Goal: Task Accomplishment & Management: Manage account settings

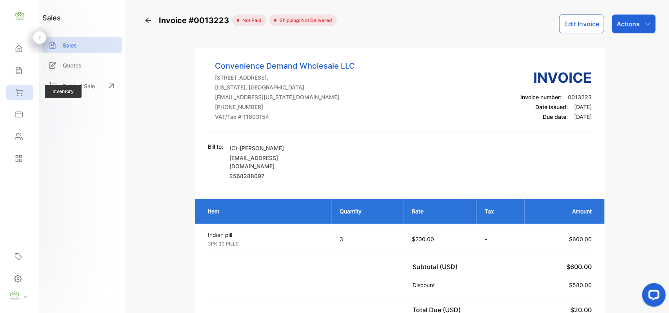
click at [15, 87] on div "Inventory" at bounding box center [19, 93] width 27 height 16
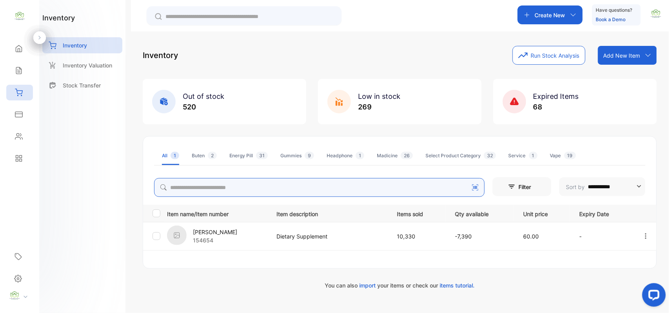
click at [196, 188] on div "**********" at bounding box center [400, 167] width 514 height 243
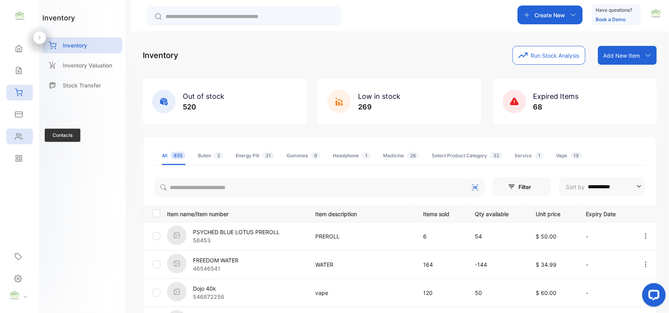
click at [20, 138] on icon at bounding box center [19, 136] width 8 height 8
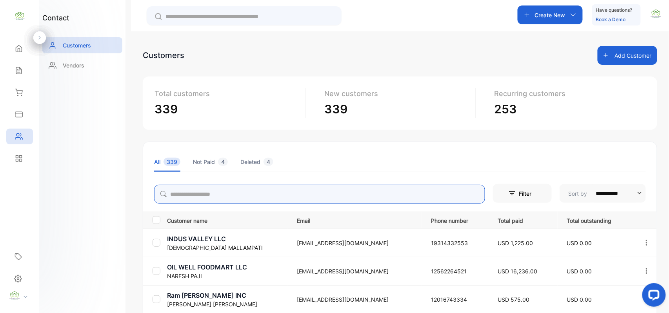
click at [205, 194] on input "search" at bounding box center [319, 194] width 331 height 19
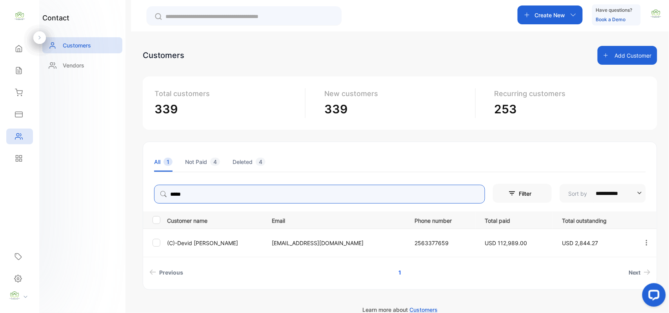
type input "*****"
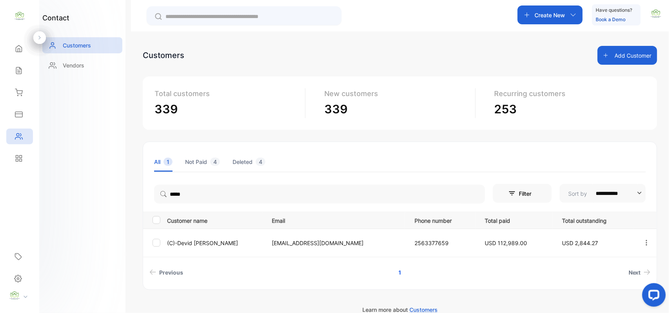
click at [190, 240] on p "(C)-Devid Mohsin" at bounding box center [214, 243] width 95 height 8
click at [190, 239] on p "(C)-Devid Mohsin" at bounding box center [214, 243] width 95 height 8
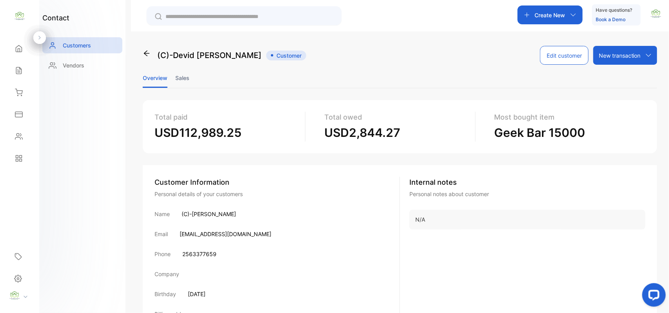
click at [182, 73] on li "Sales" at bounding box center [182, 78] width 14 height 20
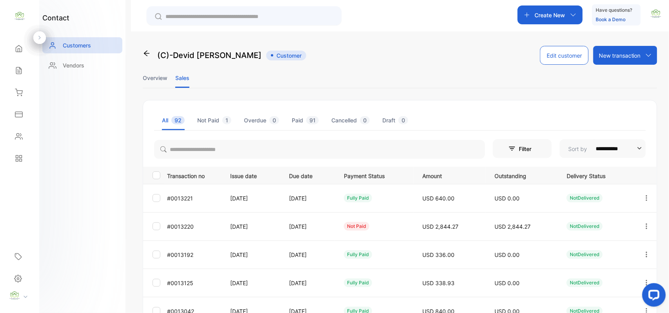
click at [643, 198] on icon "button" at bounding box center [646, 197] width 7 height 7
click at [628, 221] on div "View" at bounding box center [611, 222] width 88 height 16
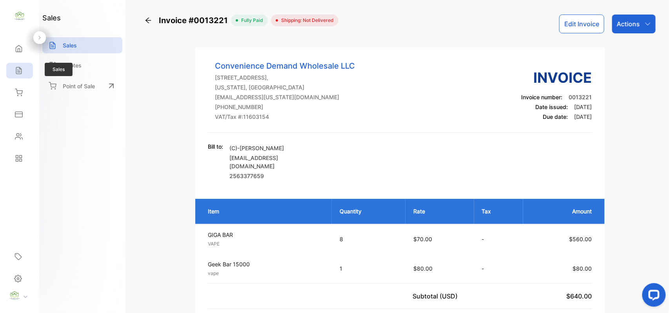
drag, startPoint x: 13, startPoint y: 68, endPoint x: 17, endPoint y: 68, distance: 4.7
click at [16, 68] on div "Sales" at bounding box center [18, 71] width 10 height 8
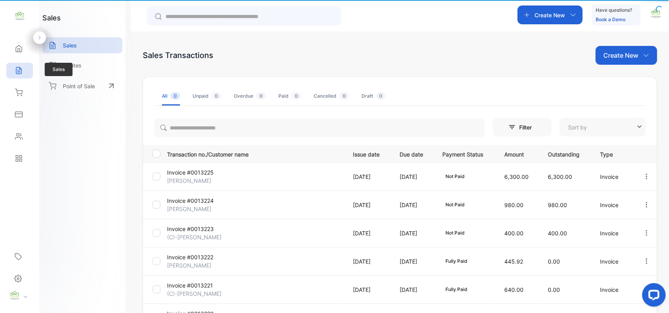
type input "**********"
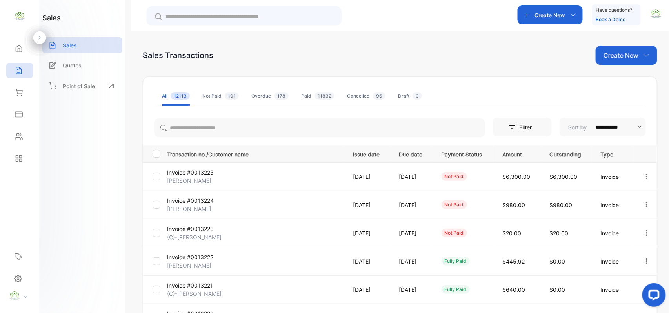
drag, startPoint x: 629, startPoint y: 46, endPoint x: 624, endPoint y: 53, distance: 9.0
click at [626, 53] on div "Create New" at bounding box center [626, 55] width 62 height 19
click at [619, 77] on span "Invoice" at bounding box center [627, 81] width 18 height 8
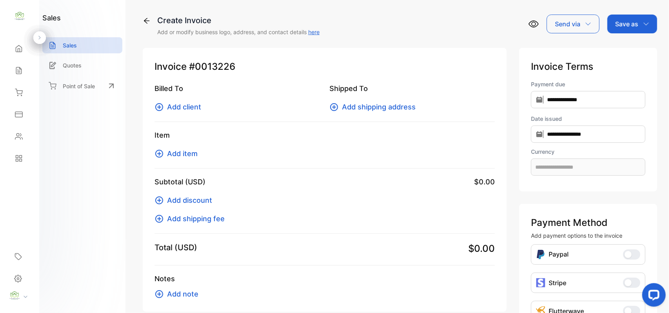
type input "**********"
drag, startPoint x: 158, startPoint y: 104, endPoint x: 163, endPoint y: 103, distance: 5.5
click at [163, 103] on icon at bounding box center [158, 106] width 9 height 9
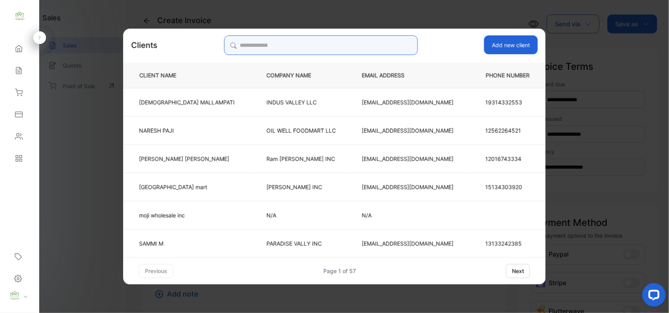
click at [347, 45] on input "search" at bounding box center [321, 45] width 194 height 20
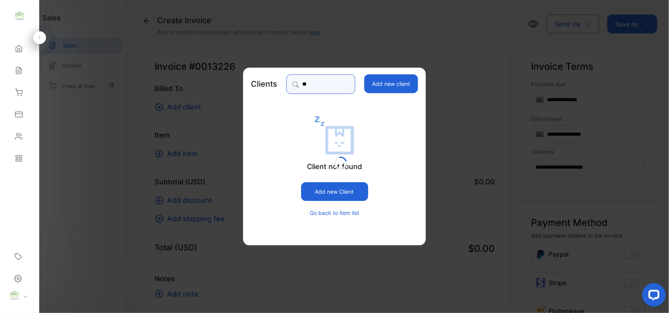
type input "*"
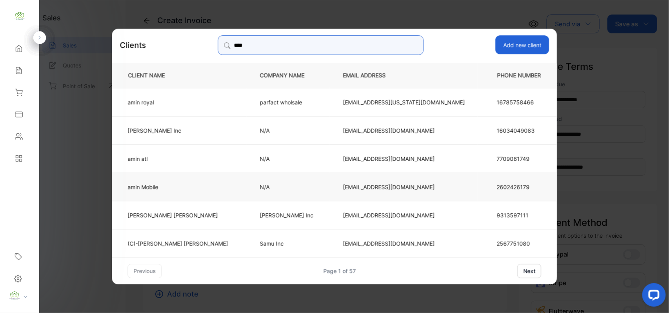
type input "****"
click at [194, 186] on p "amin Mobile" at bounding box center [178, 186] width 100 height 8
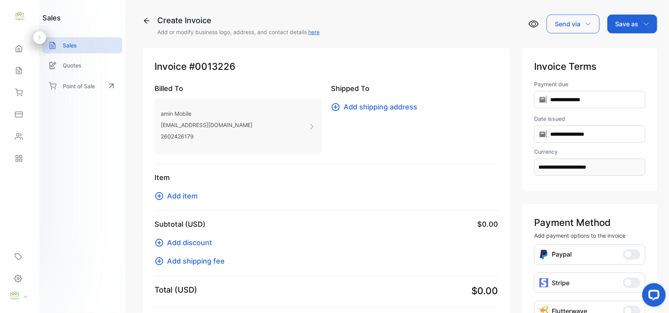
click at [185, 192] on span "Add item" at bounding box center [182, 195] width 31 height 11
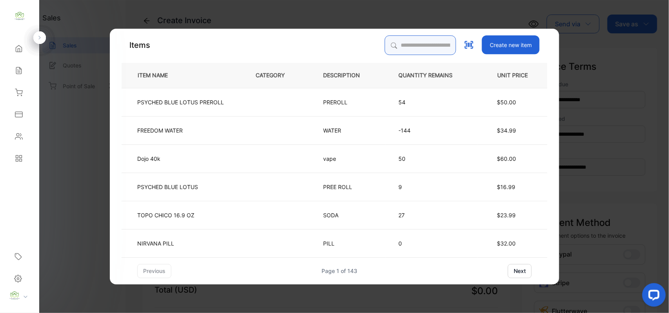
click at [409, 43] on input "search" at bounding box center [420, 45] width 71 height 20
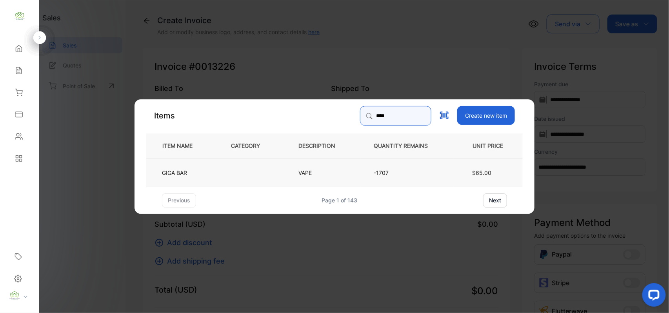
type input "****"
click at [256, 169] on td at bounding box center [251, 172] width 67 height 28
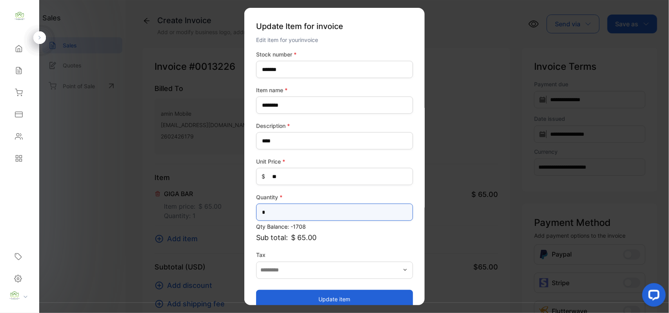
click at [308, 214] on input "*" at bounding box center [334, 211] width 157 height 17
type input "*"
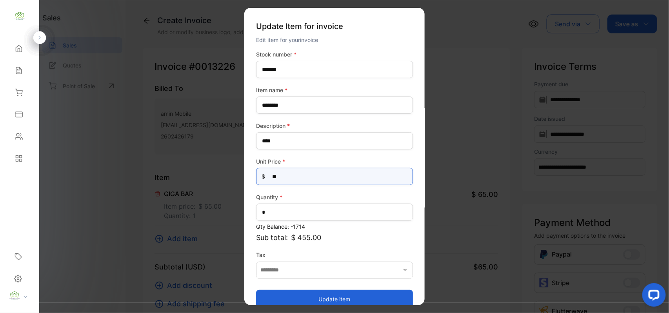
click at [287, 179] on Price-inputprice "**" at bounding box center [334, 176] width 157 height 17
type Price-inputprice "**"
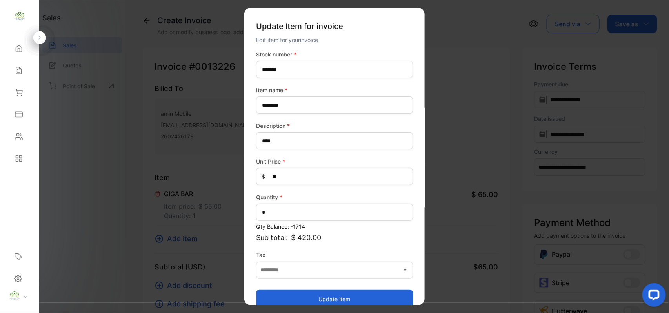
click at [305, 297] on button "Update item" at bounding box center [334, 298] width 157 height 19
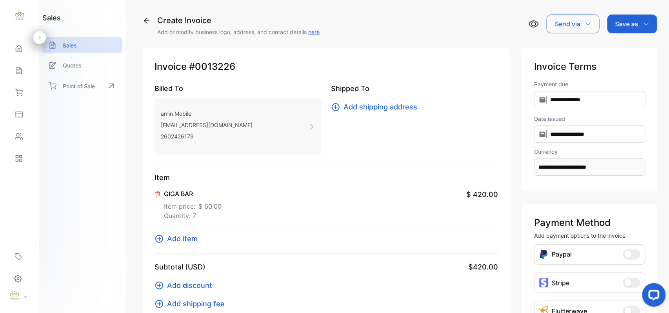
click at [626, 24] on p "Save as" at bounding box center [626, 23] width 23 height 9
click at [623, 53] on div "Invoice" at bounding box center [630, 50] width 45 height 16
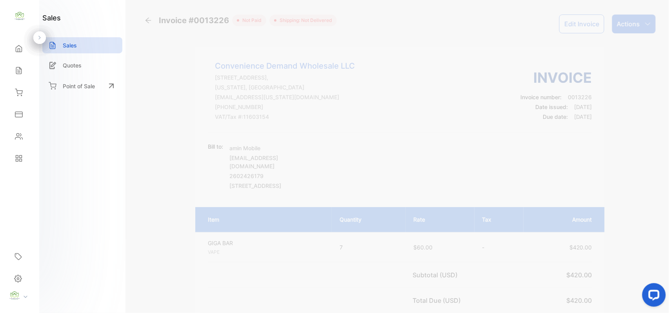
click at [646, 24] on icon "button" at bounding box center [647, 24] width 6 height 6
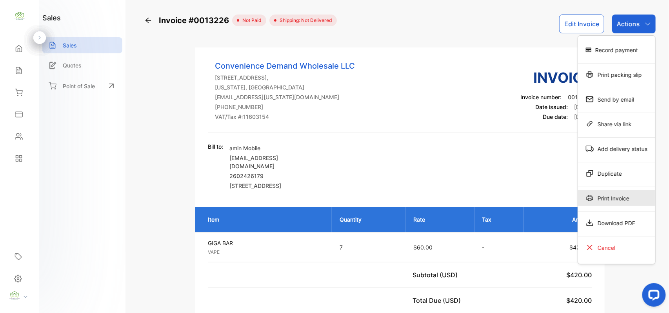
click at [612, 199] on div "Print Invoice" at bounding box center [616, 198] width 77 height 16
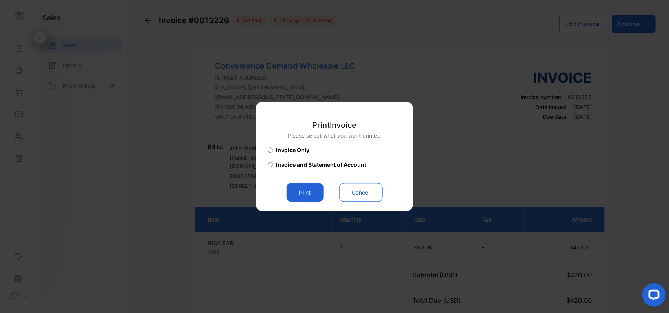
click at [312, 190] on button "Print" at bounding box center [305, 192] width 37 height 19
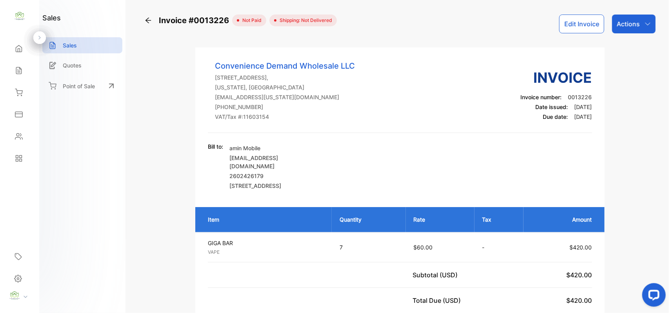
click at [25, 134] on div "Contacts" at bounding box center [19, 137] width 27 height 16
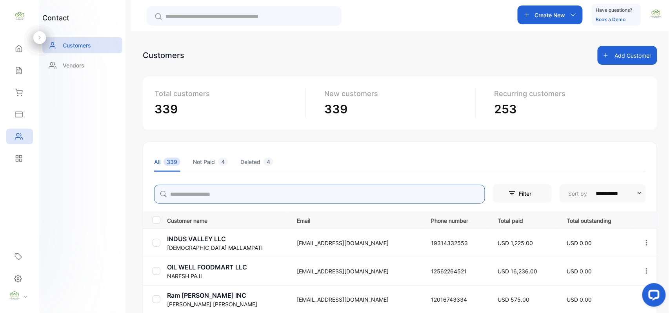
click at [238, 194] on input "search" at bounding box center [319, 194] width 331 height 19
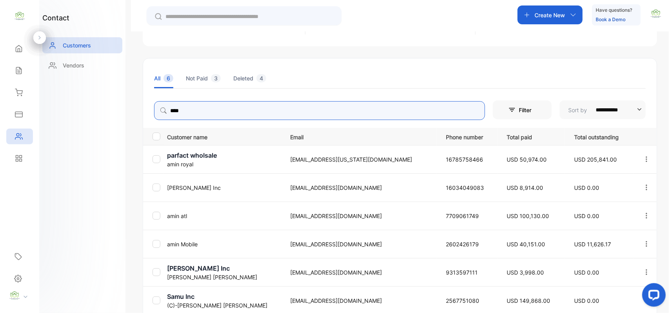
scroll to position [122, 0]
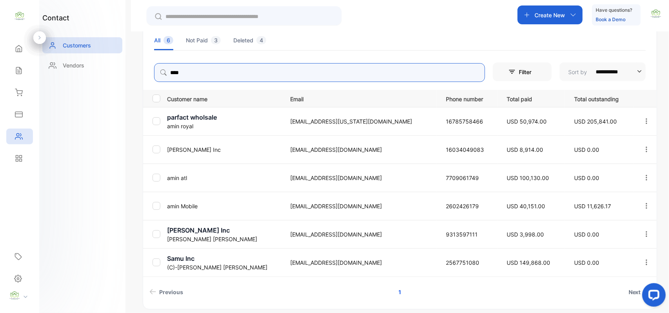
type input "****"
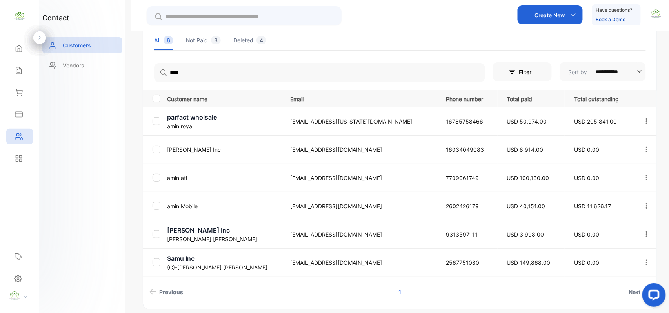
drag, startPoint x: 111, startPoint y: 199, endPoint x: 116, endPoint y: 200, distance: 5.5
click at [112, 199] on div "contact Customers Vendors" at bounding box center [82, 156] width 86 height 313
click at [184, 204] on p "amin Mobile" at bounding box center [224, 206] width 114 height 8
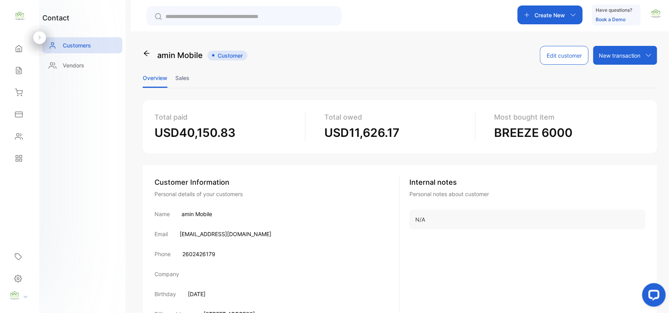
click at [178, 73] on li "Sales" at bounding box center [182, 78] width 14 height 20
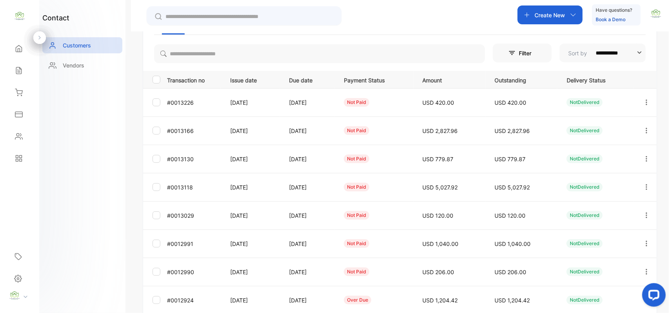
scroll to position [73, 0]
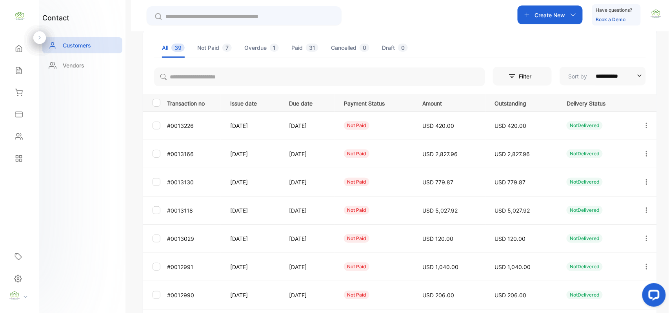
click at [646, 154] on icon "button" at bounding box center [647, 153] width 2 height 5
click at [613, 178] on div "View" at bounding box center [611, 178] width 88 height 16
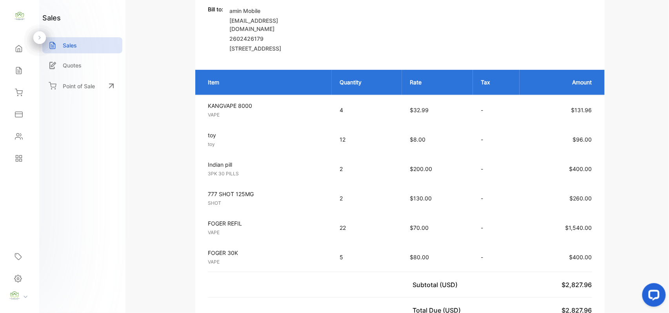
scroll to position [73, 0]
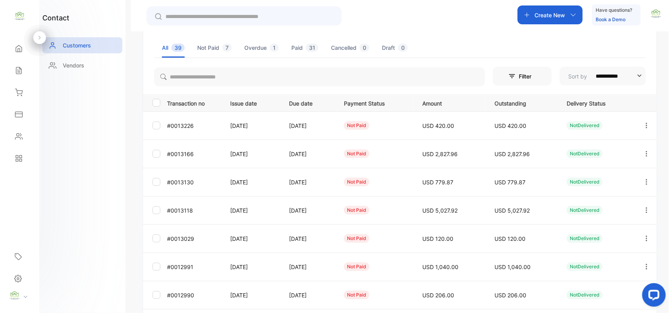
click at [647, 180] on icon "button" at bounding box center [646, 181] width 7 height 7
click at [621, 201] on div "View" at bounding box center [611, 206] width 88 height 16
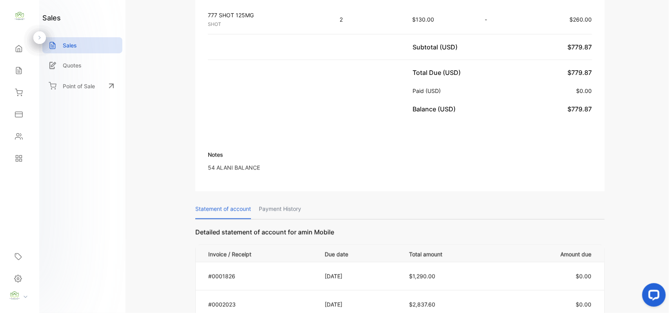
scroll to position [194, 0]
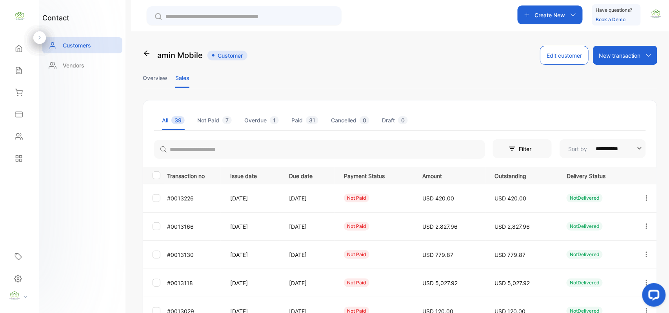
click at [645, 195] on icon "button" at bounding box center [646, 197] width 7 height 7
click at [626, 218] on div "View" at bounding box center [611, 222] width 88 height 16
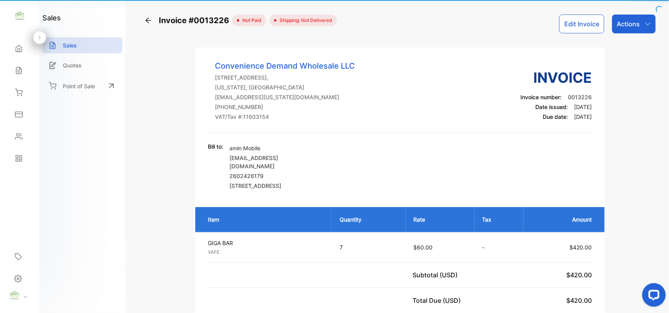
click at [579, 219] on th "Amount" at bounding box center [563, 219] width 81 height 25
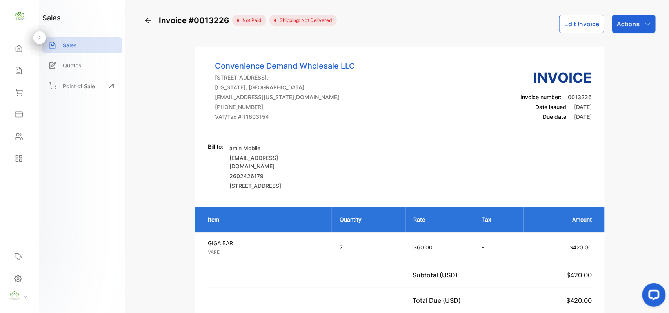
click at [571, 25] on button "Edit Invoice" at bounding box center [581, 24] width 45 height 19
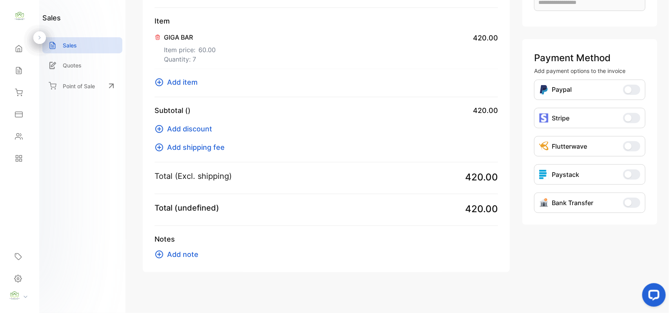
scroll to position [168, 0]
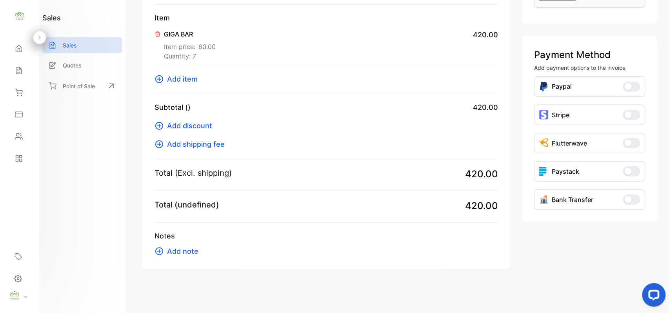
type input "**********"
click at [184, 253] on span "Add note" at bounding box center [182, 251] width 31 height 11
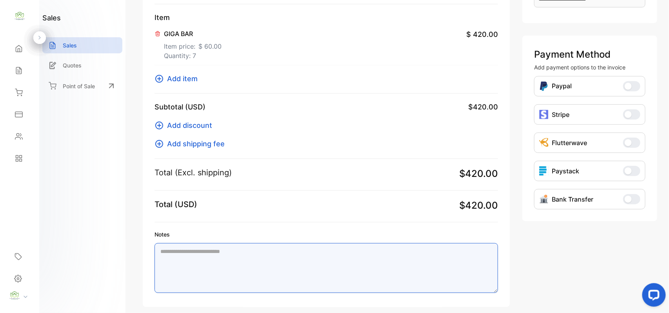
click at [205, 263] on textarea "Notes" at bounding box center [325, 268] width 343 height 50
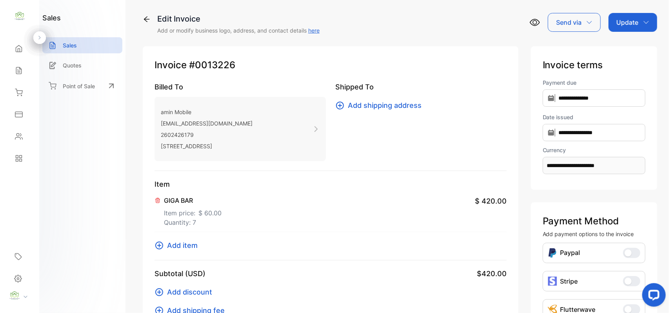
scroll to position [0, 0]
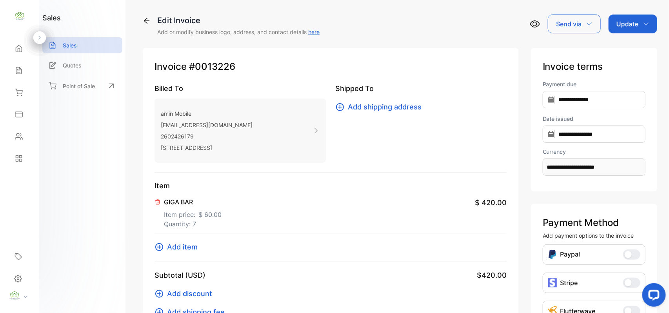
click at [635, 22] on p "Update" at bounding box center [627, 23] width 22 height 9
type textarea "**********"
click at [623, 52] on div "Invoice" at bounding box center [633, 50] width 45 height 16
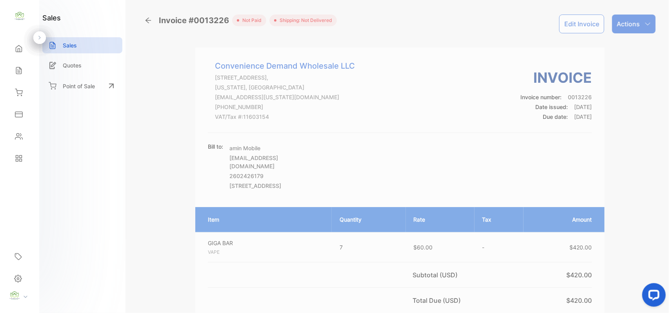
click at [630, 19] on p "Actions" at bounding box center [628, 23] width 23 height 9
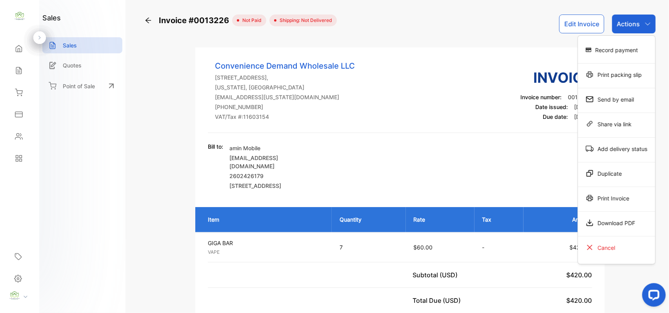
click at [637, 200] on div "Print Invoice" at bounding box center [616, 198] width 77 height 16
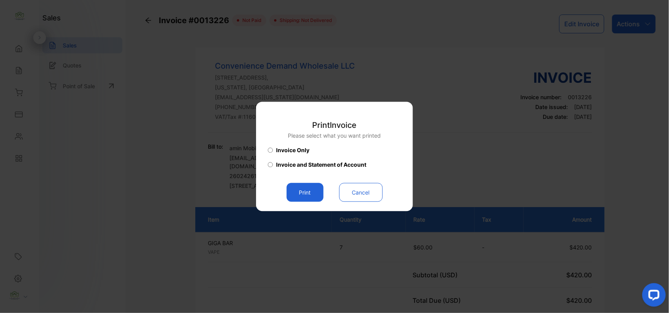
click at [311, 198] on button "Print" at bounding box center [305, 192] width 37 height 19
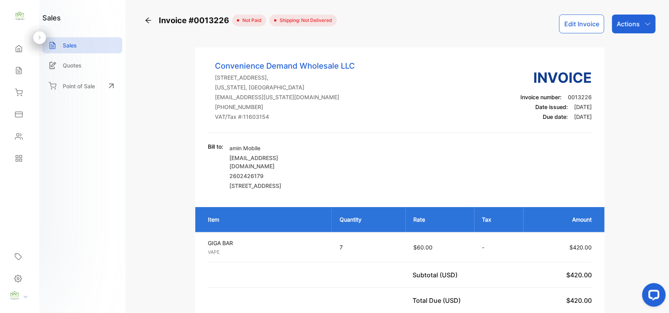
click at [575, 22] on button "Edit Invoice" at bounding box center [581, 24] width 45 height 19
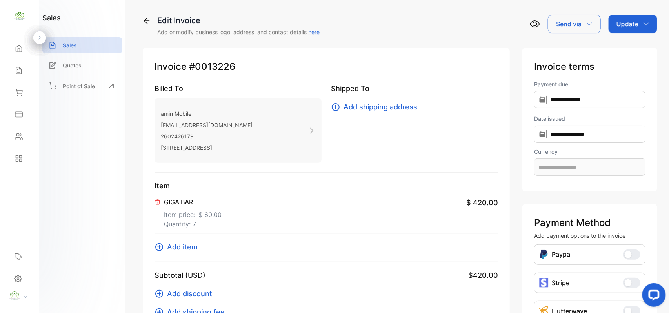
type input "**********"
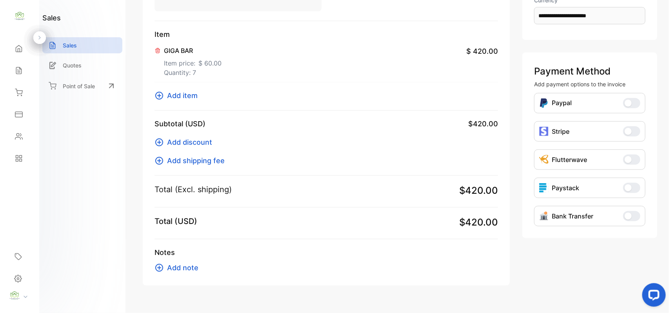
scroll to position [168, 0]
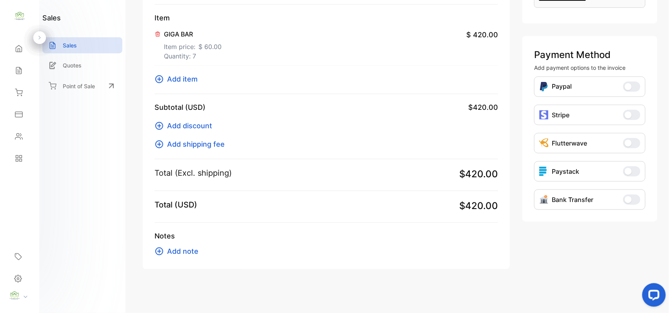
click at [172, 253] on span "Add note" at bounding box center [182, 251] width 31 height 11
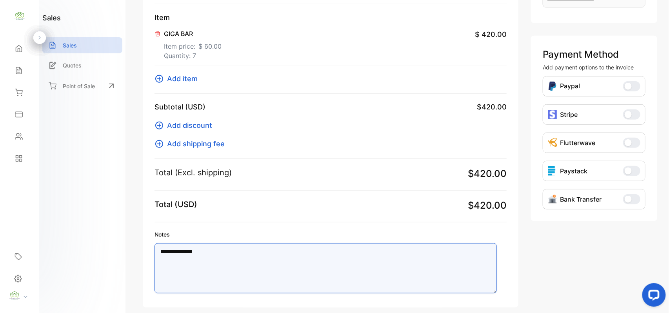
click at [242, 252] on textarea "**********" at bounding box center [325, 268] width 342 height 50
type textarea "*"
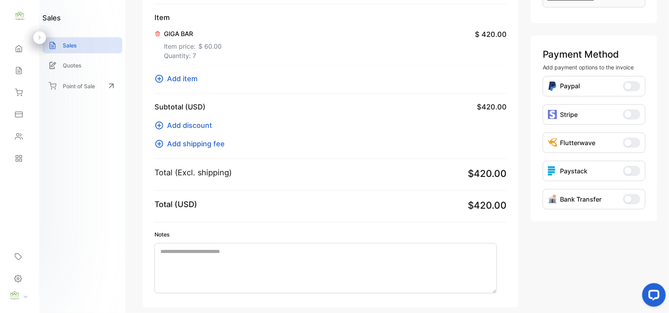
click at [62, 180] on div "sales Sales Quotes Point of Sale" at bounding box center [82, 156] width 86 height 313
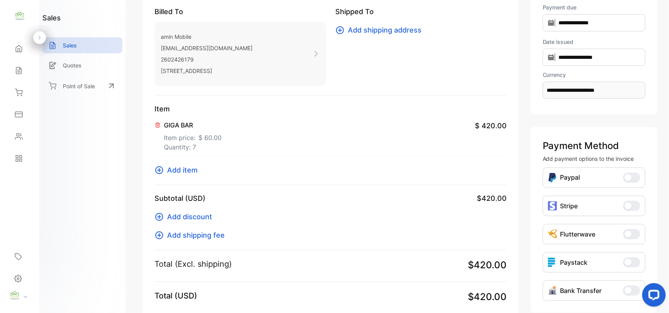
scroll to position [0, 0]
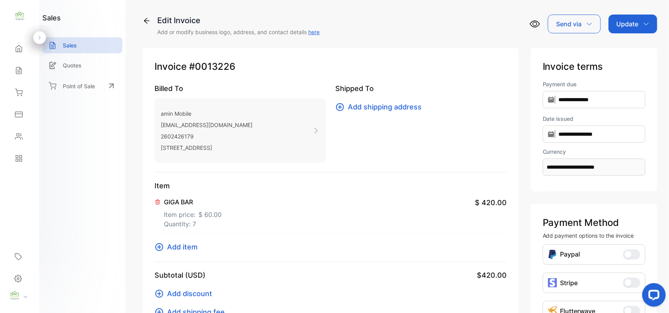
click at [624, 26] on p "Update" at bounding box center [627, 23] width 22 height 9
click at [627, 49] on div "Invoice" at bounding box center [633, 50] width 45 height 16
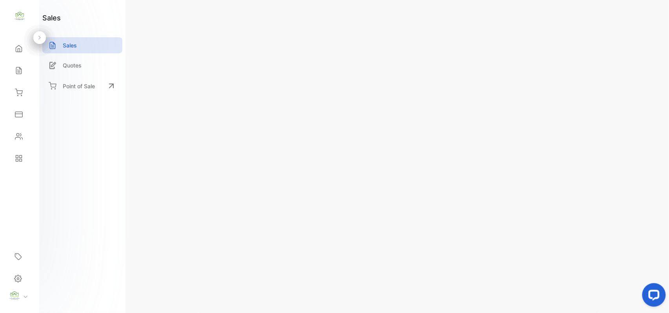
click at [21, 140] on div "Contacts" at bounding box center [19, 137] width 27 height 16
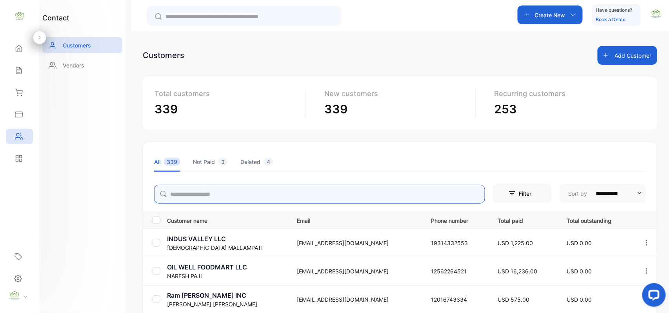
click at [219, 199] on input "search" at bounding box center [319, 194] width 331 height 19
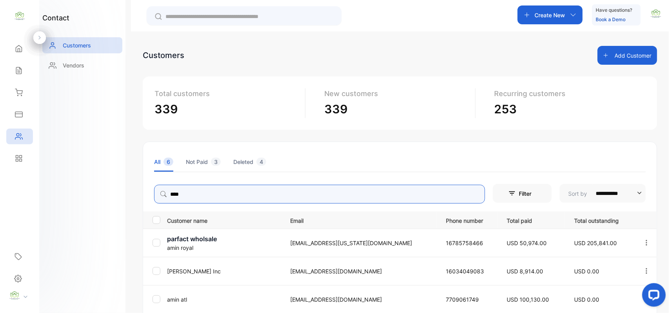
type input "****"
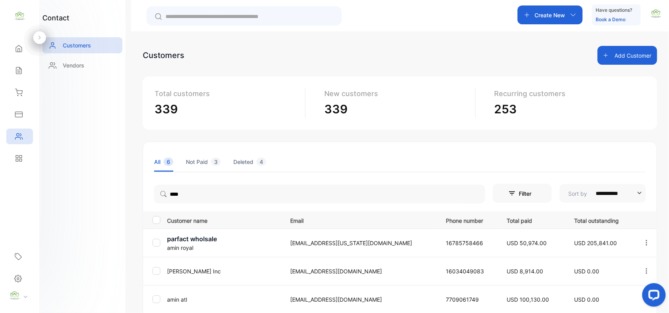
click at [79, 225] on div "contact Customers Vendors" at bounding box center [82, 156] width 86 height 313
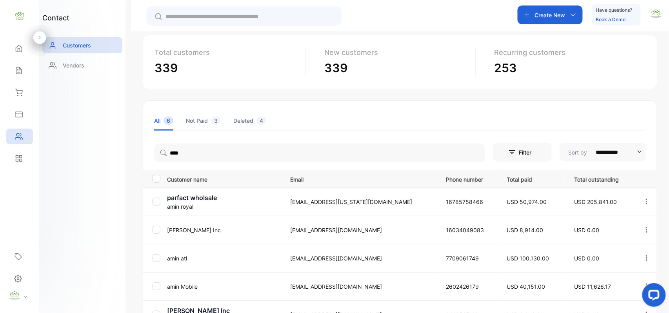
scroll to position [122, 0]
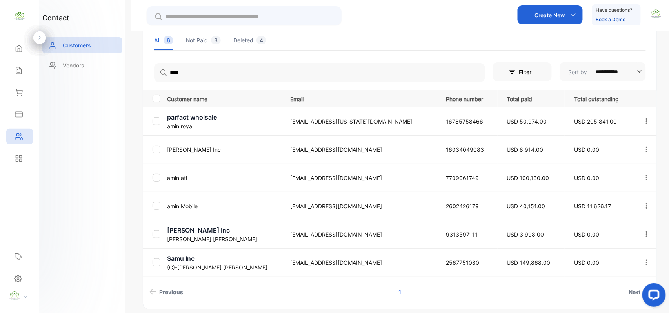
click at [184, 203] on p "amin Mobile" at bounding box center [224, 206] width 114 height 8
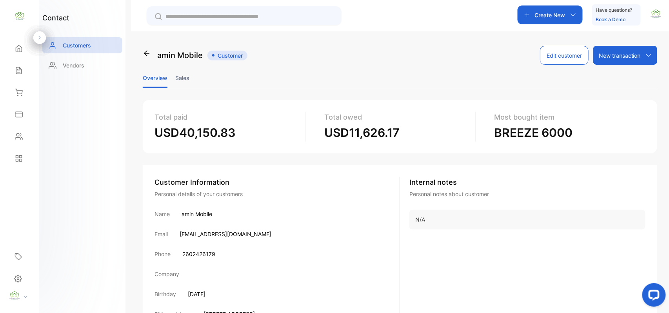
click at [171, 74] on ul "Overview Sales" at bounding box center [400, 78] width 514 height 20
drag, startPoint x: 197, startPoint y: 77, endPoint x: 169, endPoint y: 84, distance: 28.2
click at [183, 84] on ul "Overview Sales" at bounding box center [400, 78] width 514 height 20
click at [181, 78] on li "Sales" at bounding box center [182, 78] width 14 height 20
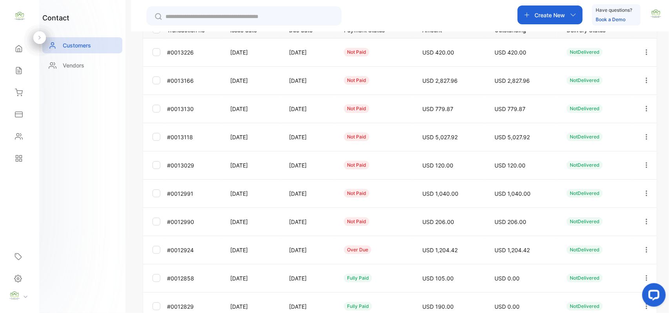
scroll to position [194, 0]
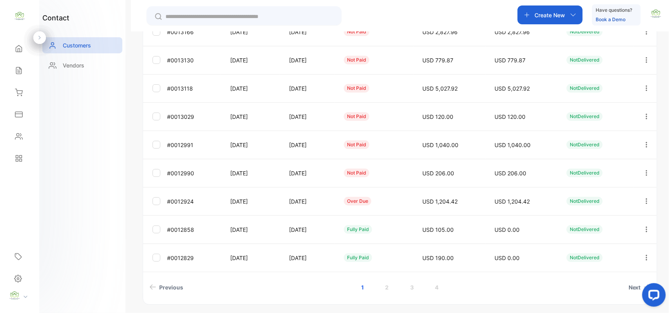
click at [643, 173] on icon "button" at bounding box center [646, 172] width 7 height 7
click at [611, 200] on div "View" at bounding box center [611, 197] width 88 height 16
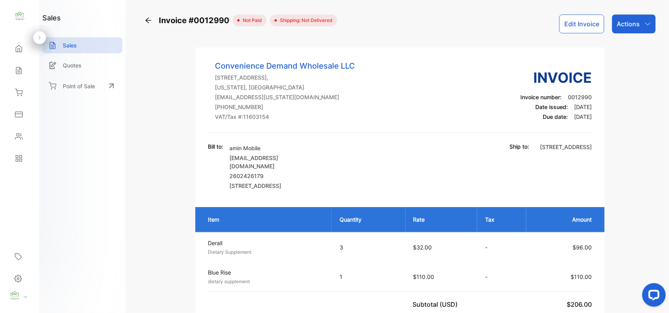
click at [639, 22] on div "Actions" at bounding box center [634, 24] width 44 height 19
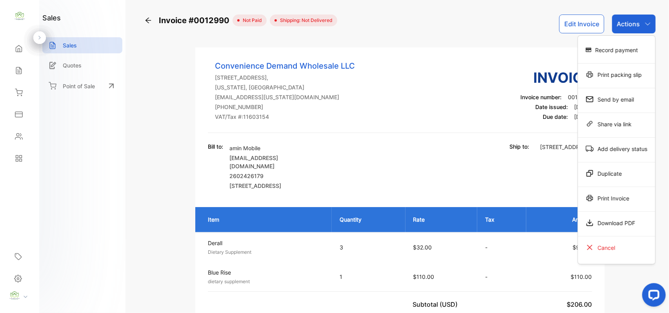
click at [623, 52] on div "Record payment" at bounding box center [616, 50] width 77 height 16
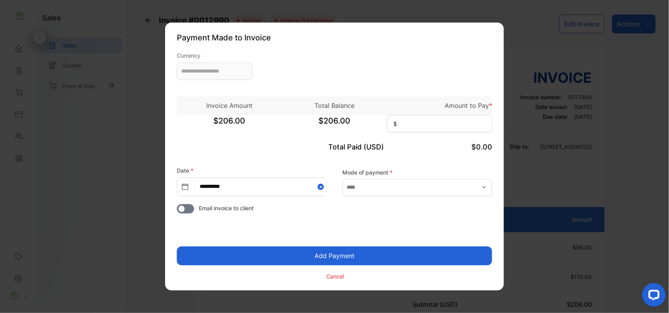
type input "**********"
click at [464, 122] on input at bounding box center [439, 123] width 105 height 17
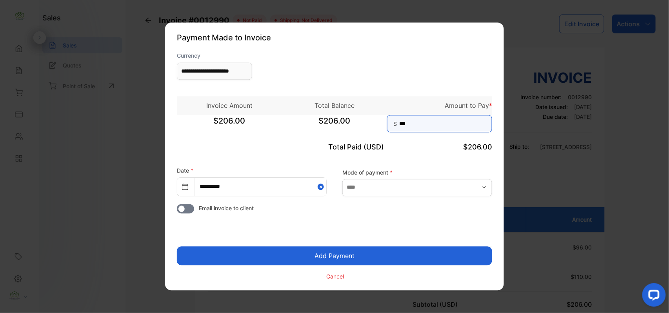
type input "***"
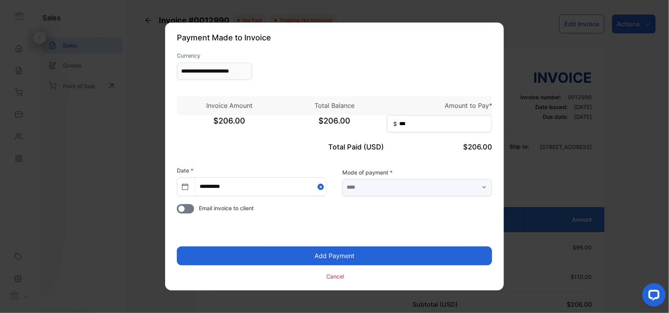
click at [405, 190] on input "text" at bounding box center [417, 187] width 150 height 17
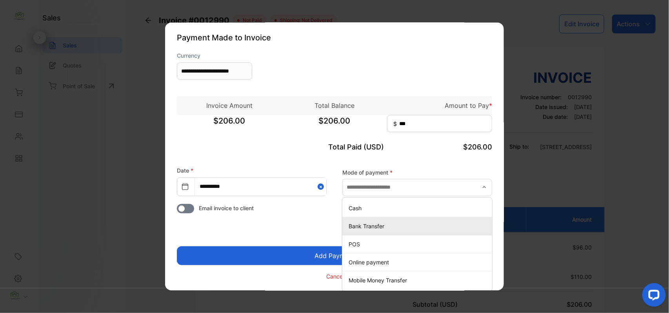
click at [376, 225] on p "Bank Transfer" at bounding box center [418, 226] width 140 height 8
type input "**********"
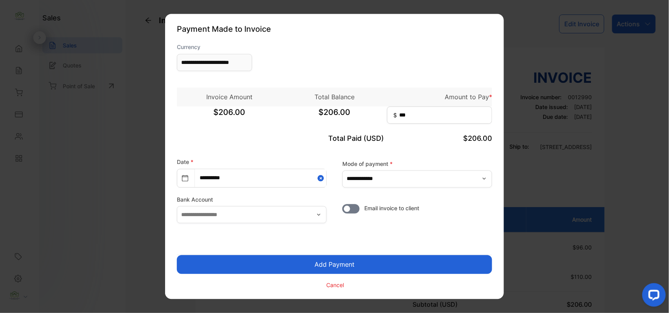
click at [313, 268] on button "Add Payment" at bounding box center [334, 264] width 315 height 19
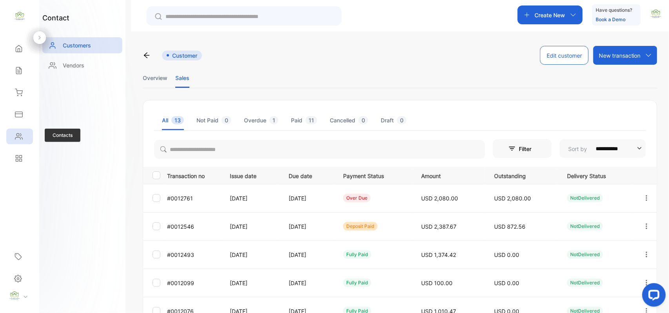
click at [29, 137] on div "Contacts" at bounding box center [19, 137] width 27 height 16
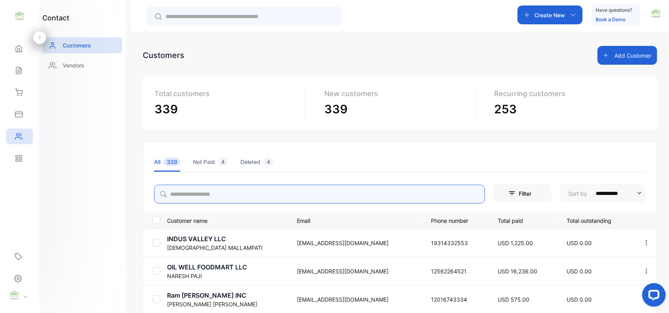
click at [205, 199] on input "search" at bounding box center [319, 194] width 331 height 19
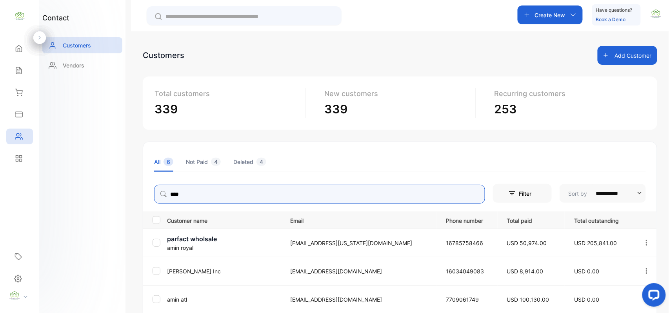
scroll to position [122, 0]
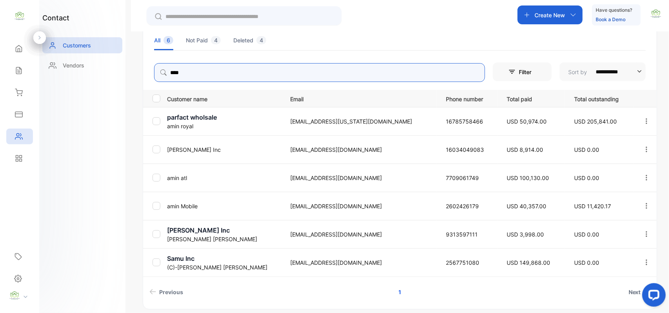
type input "****"
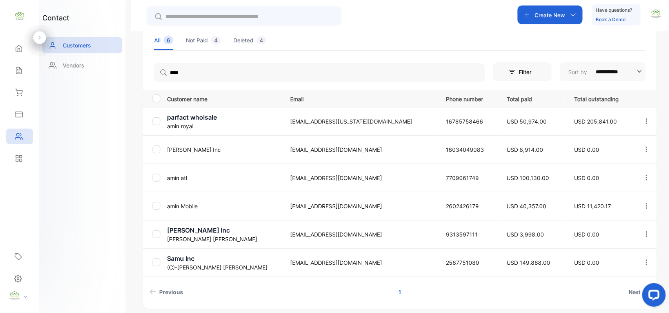
drag, startPoint x: 108, startPoint y: 198, endPoint x: 172, endPoint y: 201, distance: 64.4
click at [112, 199] on div "contact Customers Vendors" at bounding box center [82, 156] width 86 height 313
click at [192, 204] on p "amin Mobile" at bounding box center [224, 206] width 114 height 8
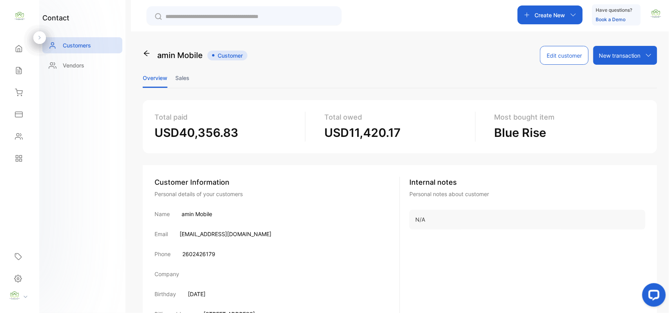
click at [179, 78] on li "Sales" at bounding box center [182, 78] width 14 height 20
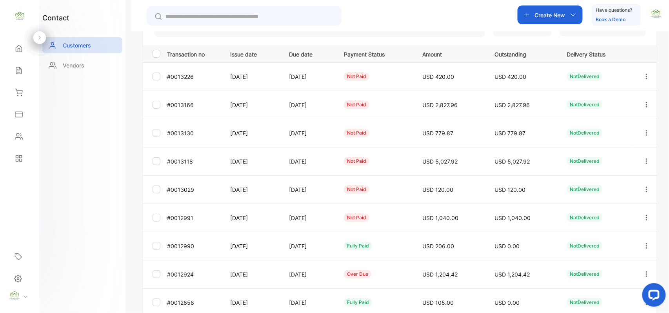
scroll to position [209, 0]
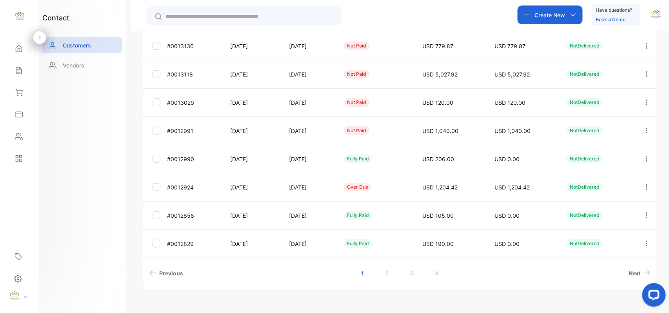
click at [645, 185] on icon "button" at bounding box center [646, 186] width 7 height 7
click at [623, 191] on div "Add payment" at bounding box center [611, 189] width 88 height 16
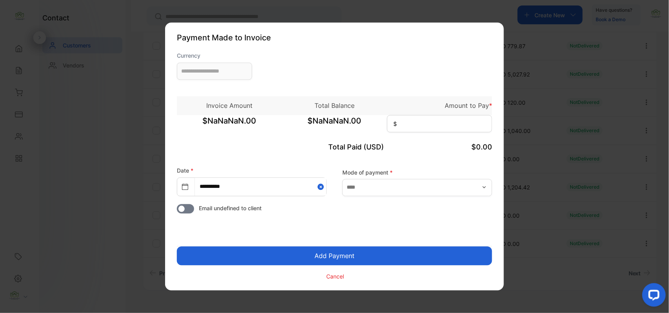
type input "**********"
click at [423, 131] on input at bounding box center [439, 123] width 105 height 17
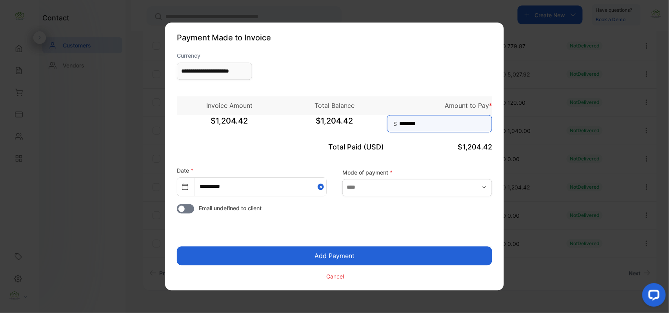
type input "********"
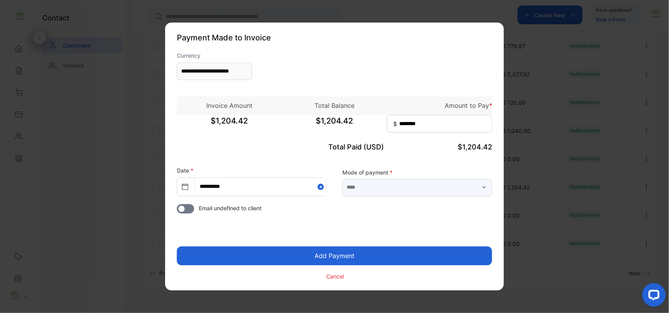
drag, startPoint x: 476, startPoint y: 180, endPoint x: 465, endPoint y: 184, distance: 11.7
click at [475, 180] on input "text" at bounding box center [417, 187] width 150 height 17
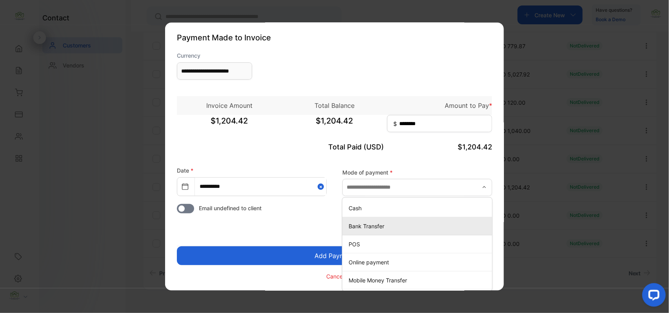
click at [375, 226] on p "Bank Transfer" at bounding box center [418, 226] width 140 height 8
type input "**********"
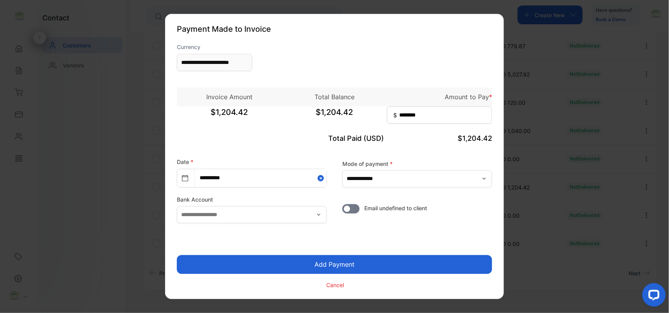
click at [345, 262] on button "Add Payment" at bounding box center [334, 264] width 315 height 19
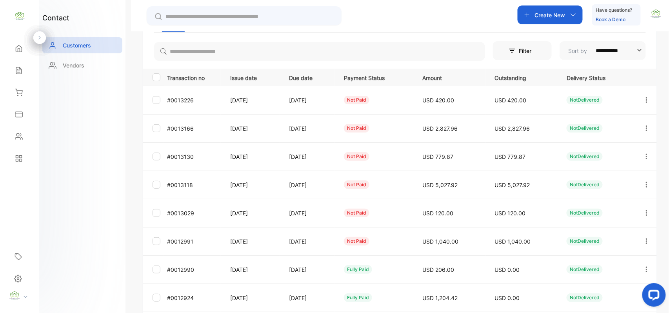
scroll to position [122, 0]
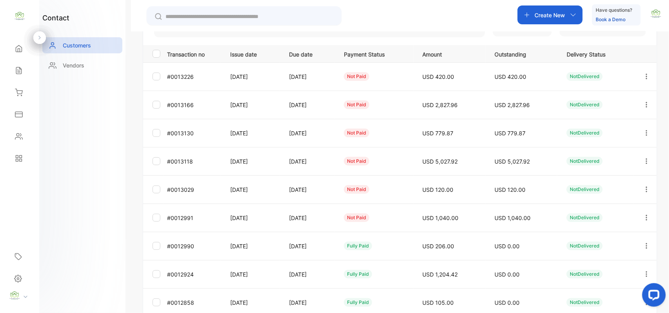
click at [645, 216] on icon "button" at bounding box center [646, 217] width 7 height 7
click at [595, 261] on span "Add payment" at bounding box center [593, 263] width 40 height 9
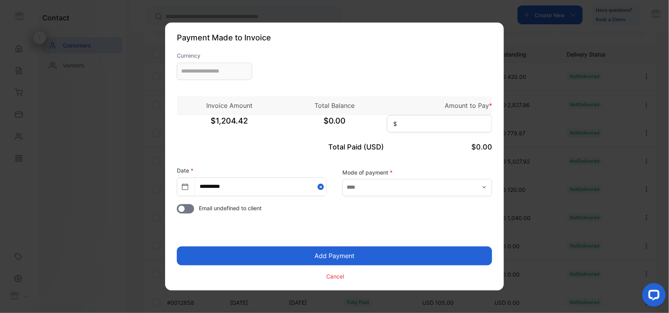
type input "**********"
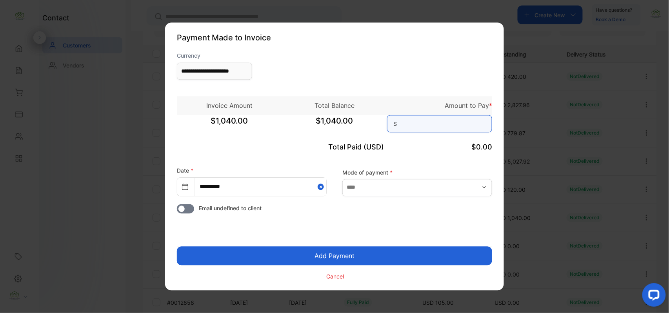
click at [438, 121] on input at bounding box center [439, 123] width 105 height 17
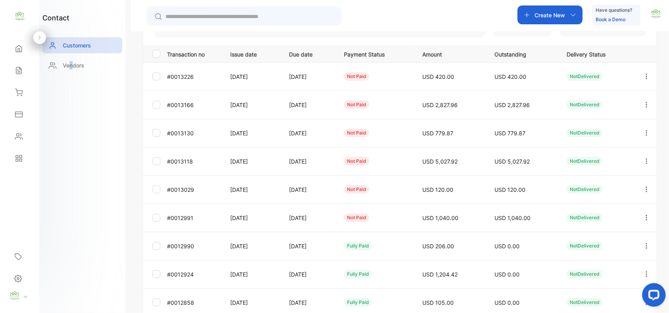
drag, startPoint x: 645, startPoint y: 243, endPoint x: 617, endPoint y: 252, distance: 29.7
click at [643, 243] on icon "button" at bounding box center [646, 245] width 7 height 7
click at [595, 268] on div "View" at bounding box center [611, 270] width 88 height 16
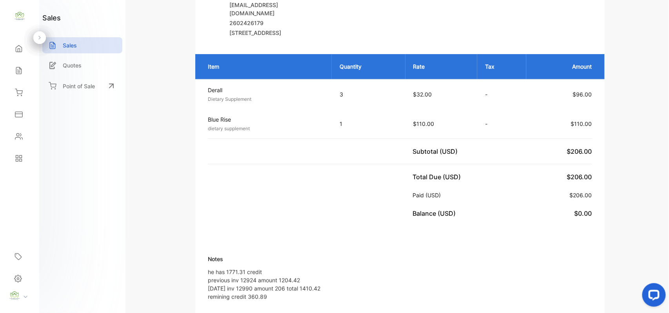
scroll to position [122, 0]
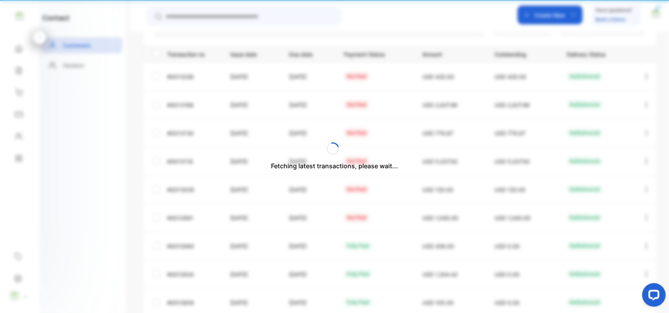
scroll to position [74, 0]
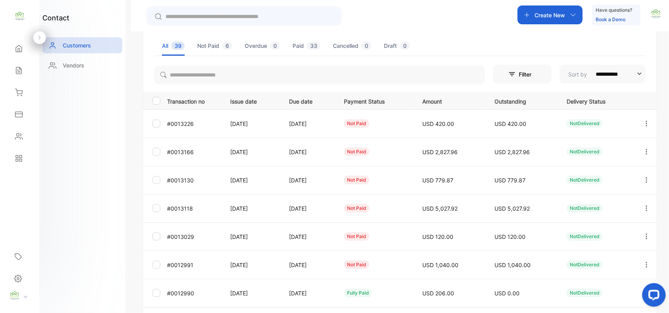
click at [646, 262] on icon "button" at bounding box center [646, 264] width 7 height 7
click at [603, 306] on span "Add payment" at bounding box center [593, 310] width 40 height 9
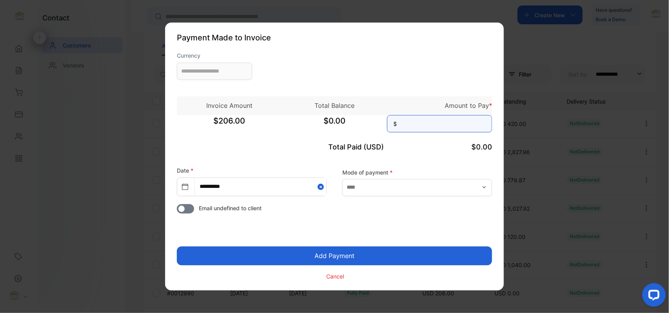
click at [445, 121] on input at bounding box center [439, 123] width 105 height 17
type input "*"
type input "**********"
type input "******"
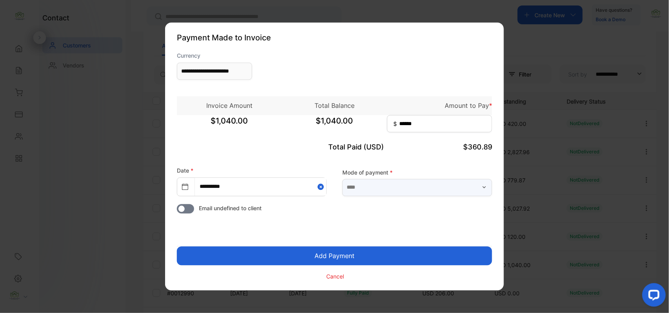
drag, startPoint x: 472, startPoint y: 183, endPoint x: 452, endPoint y: 196, distance: 24.1
click at [473, 185] on input "text" at bounding box center [417, 187] width 150 height 17
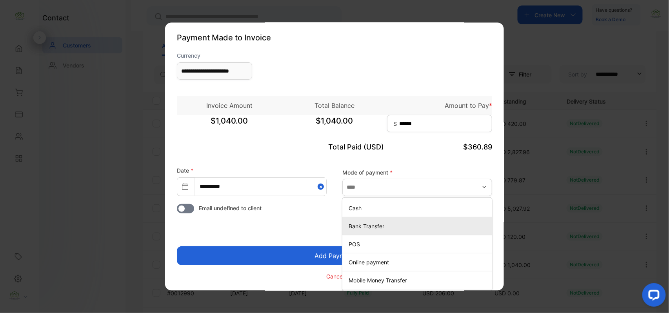
click at [362, 225] on p "Bank Transfer" at bounding box center [418, 226] width 140 height 8
type input "**********"
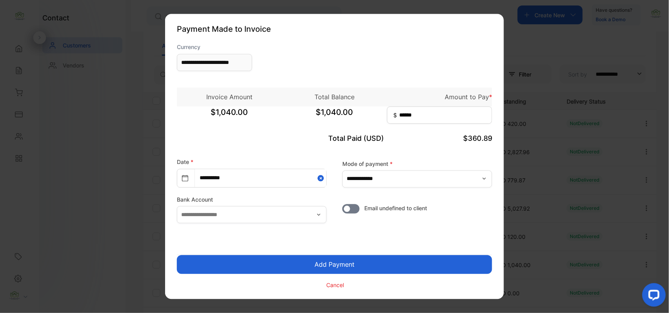
click at [324, 264] on button "Add Payment" at bounding box center [334, 264] width 315 height 19
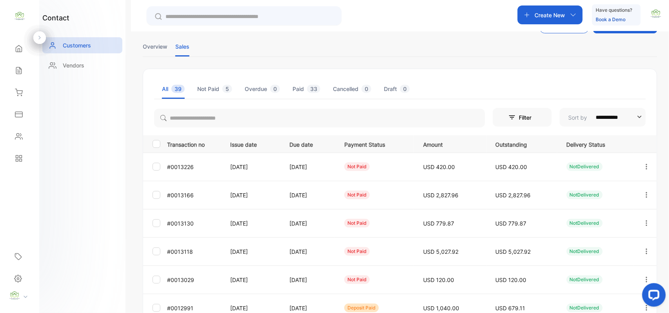
scroll to position [122, 0]
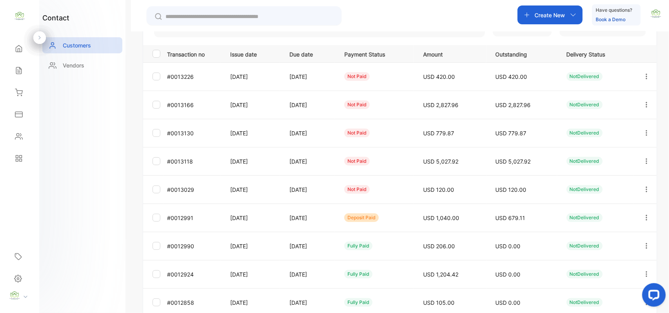
click at [647, 272] on icon "button" at bounding box center [646, 273] width 7 height 7
click at [604, 256] on div "View" at bounding box center [611, 254] width 88 height 16
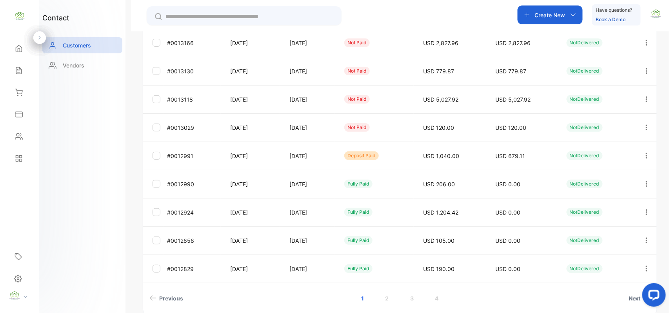
scroll to position [209, 0]
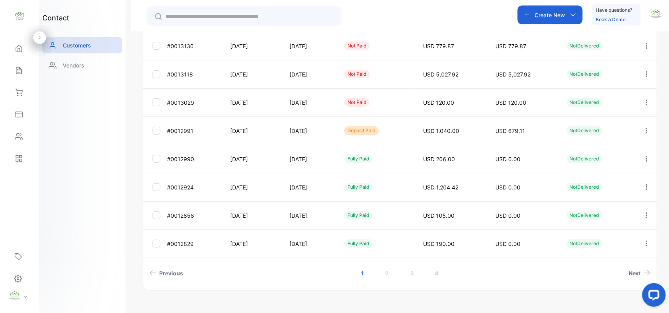
click at [645, 184] on icon "button" at bounding box center [646, 186] width 7 height 7
click at [625, 161] on div "View" at bounding box center [611, 167] width 88 height 16
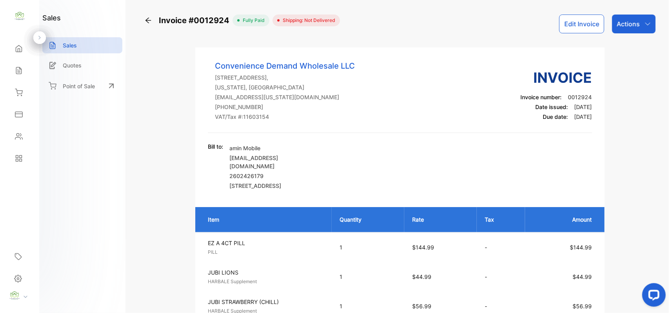
click at [634, 24] on p "Actions" at bounding box center [628, 23] width 23 height 9
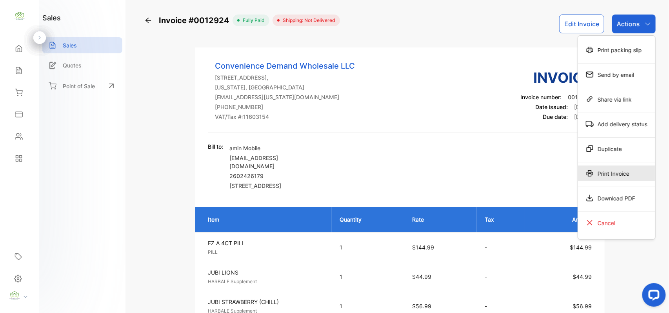
click at [599, 174] on div "Print Invoice" at bounding box center [616, 173] width 77 height 16
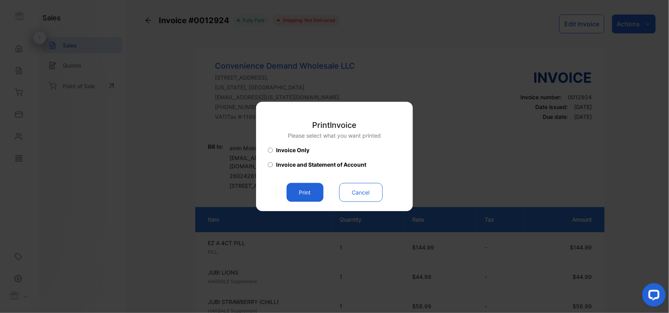
drag, startPoint x: 312, startPoint y: 194, endPoint x: 361, endPoint y: 209, distance: 51.4
click at [312, 194] on button "Print" at bounding box center [305, 192] width 37 height 19
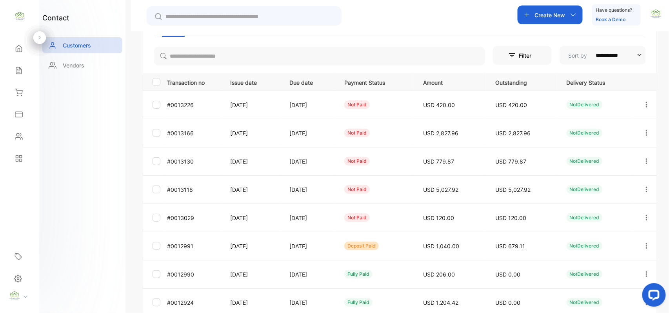
scroll to position [209, 0]
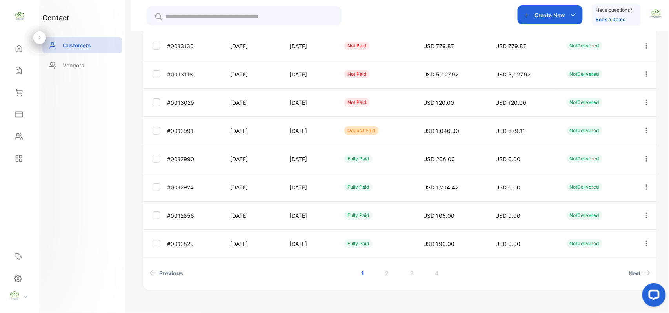
click at [643, 158] on icon "button" at bounding box center [646, 158] width 7 height 7
click at [607, 179] on div "View" at bounding box center [611, 183] width 88 height 16
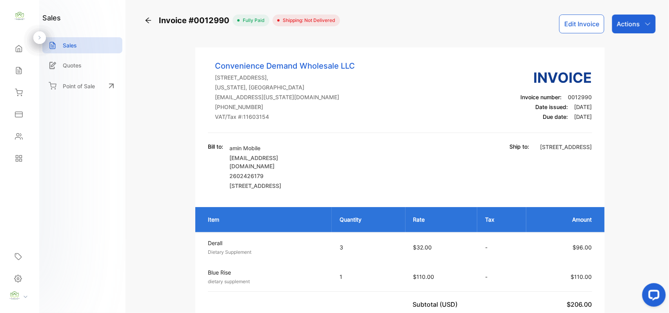
click at [636, 31] on div "Actions" at bounding box center [634, 24] width 44 height 19
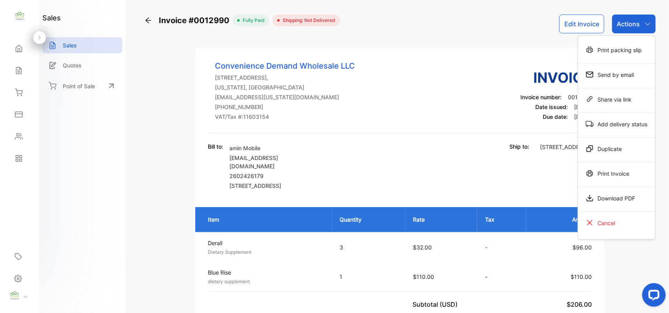
click at [609, 178] on div "Print Invoice" at bounding box center [616, 173] width 77 height 16
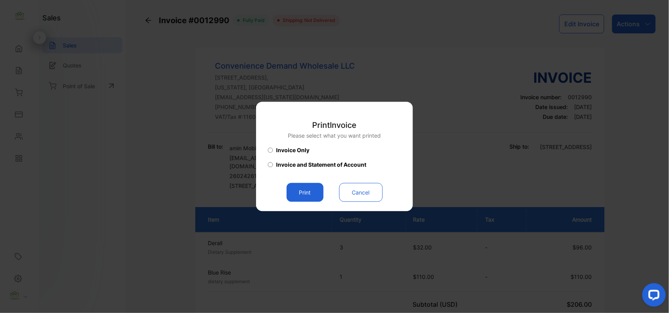
drag, startPoint x: 318, startPoint y: 190, endPoint x: 334, endPoint y: 194, distance: 16.5
click at [318, 190] on button "Print" at bounding box center [305, 192] width 37 height 19
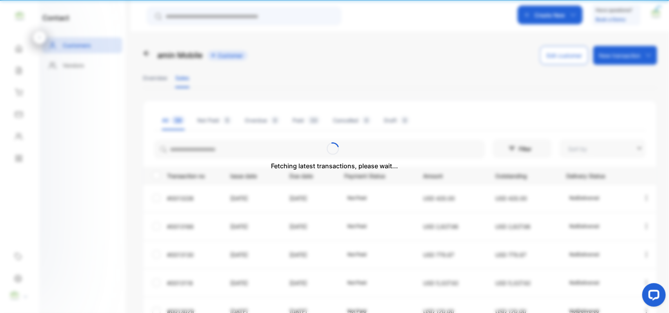
type input "**********"
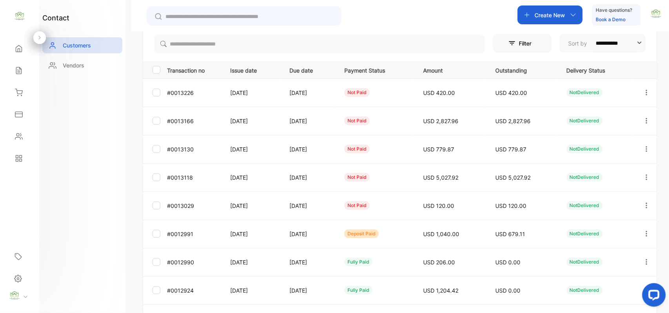
scroll to position [73, 0]
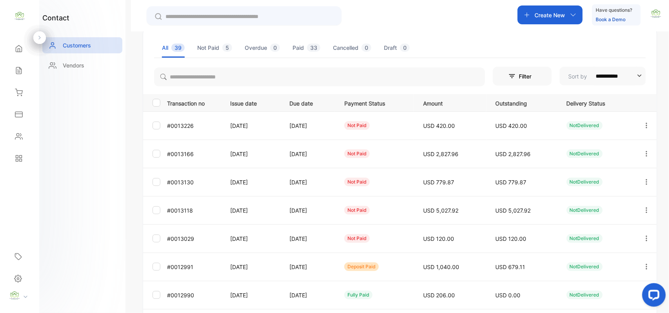
click at [643, 264] on icon "button" at bounding box center [646, 266] width 7 height 7
click at [590, 286] on div "View" at bounding box center [611, 291] width 88 height 16
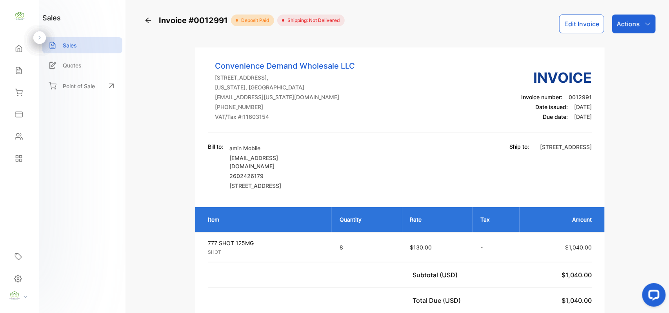
drag, startPoint x: 634, startPoint y: 14, endPoint x: 626, endPoint y: 31, distance: 18.4
click at [634, 16] on div "Actions" at bounding box center [634, 24] width 44 height 19
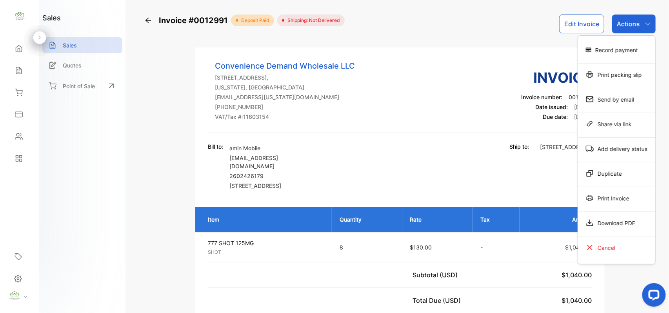
click at [603, 199] on div "Print Invoice" at bounding box center [616, 198] width 77 height 16
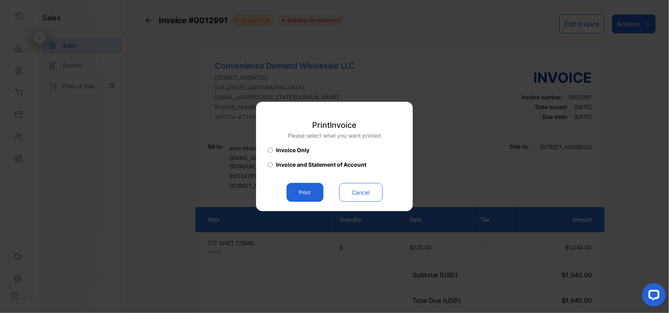
drag, startPoint x: 299, startPoint y: 190, endPoint x: 322, endPoint y: 198, distance: 24.8
click at [303, 192] on button "Print" at bounding box center [305, 192] width 37 height 19
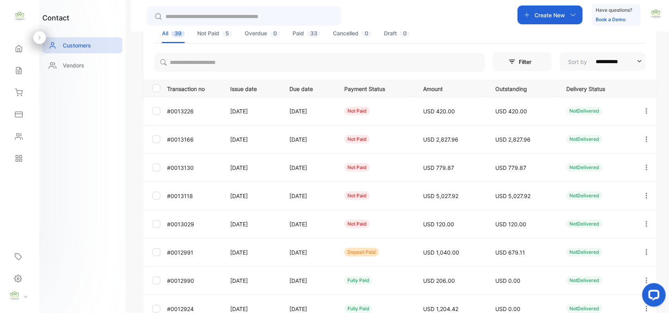
scroll to position [194, 0]
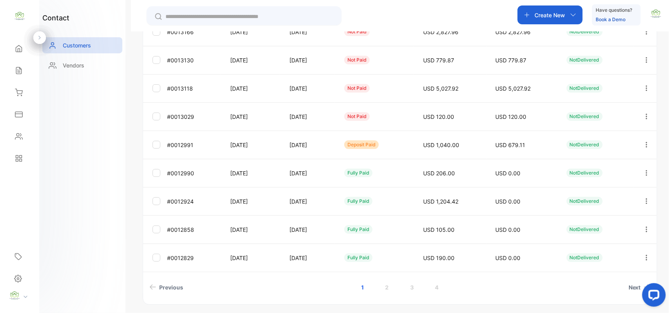
click at [646, 115] on icon "button" at bounding box center [646, 116] width 7 height 7
click at [579, 143] on span "View" at bounding box center [580, 140] width 15 height 9
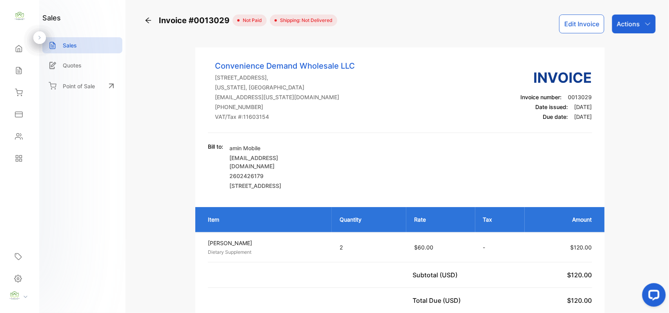
drag, startPoint x: 625, startPoint y: 29, endPoint x: 625, endPoint y: 34, distance: 5.1
click at [626, 30] on div "Actions" at bounding box center [634, 24] width 44 height 19
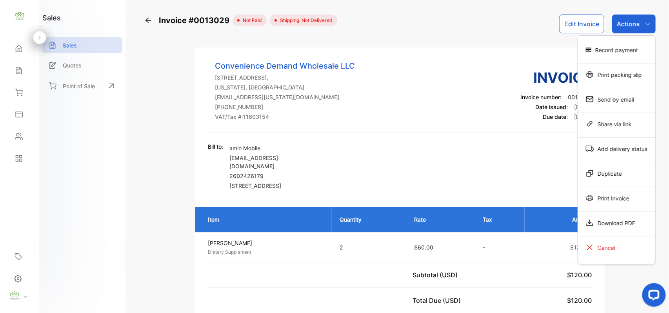
click at [590, 205] on div "Print Invoice" at bounding box center [616, 198] width 77 height 16
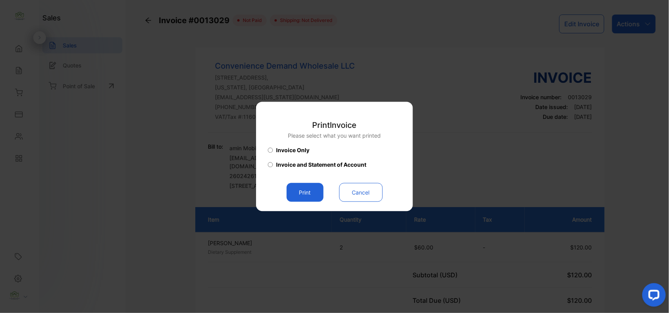
click at [306, 191] on button "Print" at bounding box center [305, 192] width 37 height 19
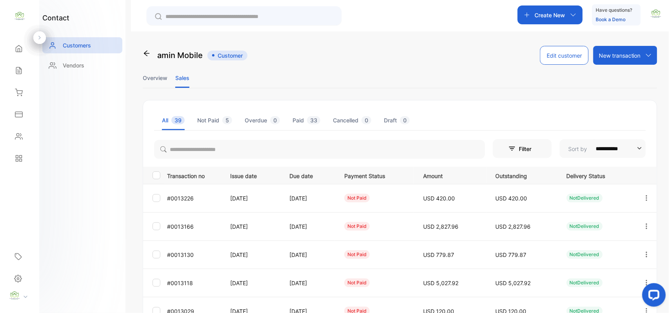
scroll to position [122, 0]
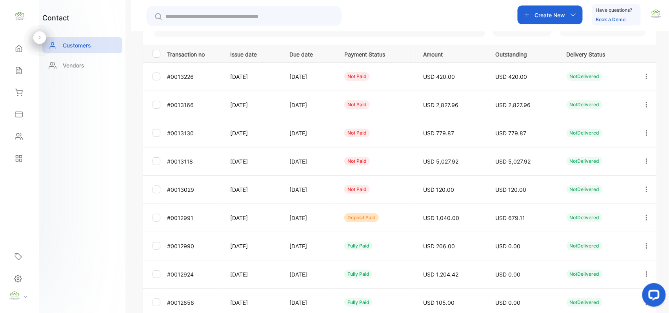
click at [646, 164] on icon "button" at bounding box center [646, 161] width 7 height 7
click at [605, 184] on div "View" at bounding box center [611, 185] width 88 height 16
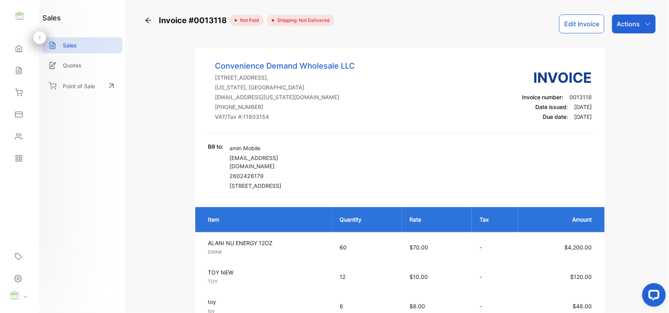
click at [622, 32] on div "Actions" at bounding box center [634, 24] width 44 height 19
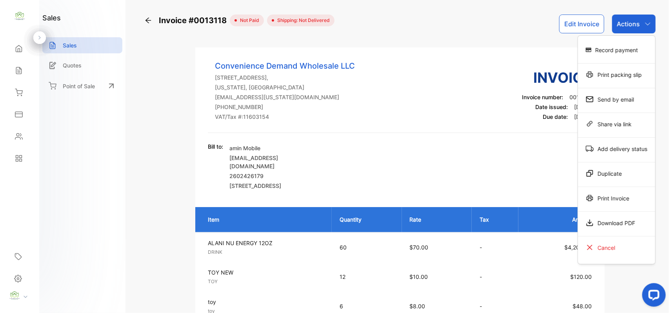
click at [607, 198] on div "Print Invoice" at bounding box center [616, 198] width 77 height 16
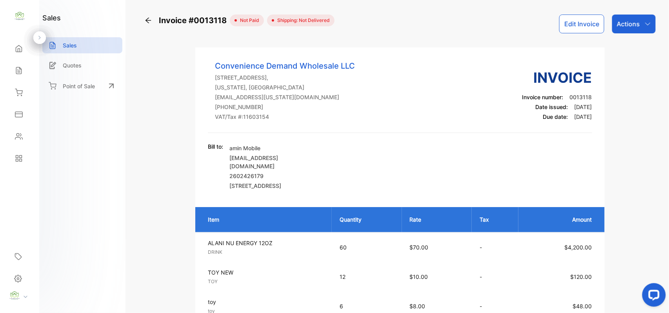
click at [577, 23] on button "Edit Invoice" at bounding box center [581, 24] width 45 height 19
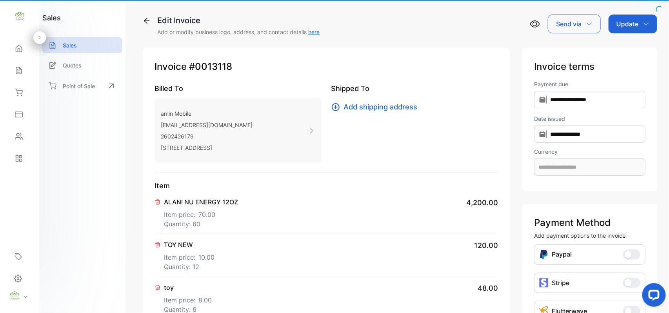
type input "**********"
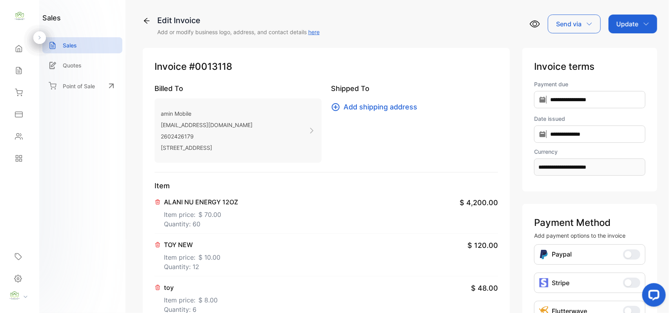
click at [226, 215] on p "Item price: $ 70.00" at bounding box center [201, 213] width 74 height 13
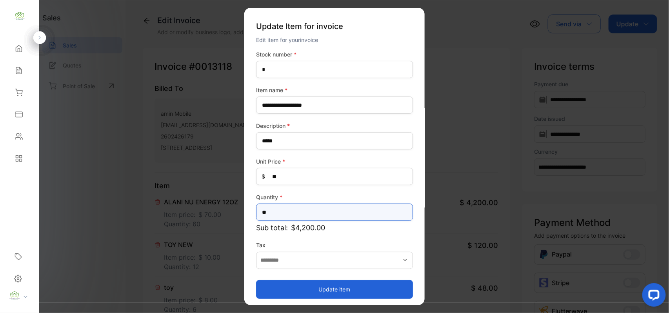
click at [321, 210] on input "**" at bounding box center [334, 211] width 157 height 17
type input "*"
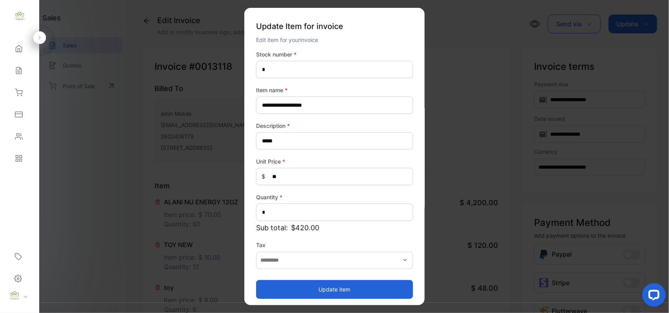
click at [311, 293] on button "Update item" at bounding box center [334, 288] width 157 height 19
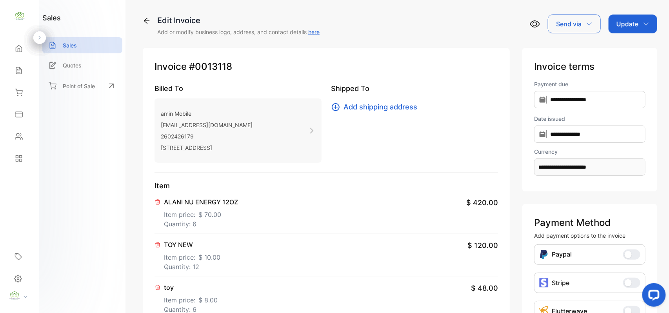
click at [622, 33] on div "Update" at bounding box center [632, 24] width 49 height 19
click at [617, 51] on div "Invoice" at bounding box center [633, 50] width 45 height 16
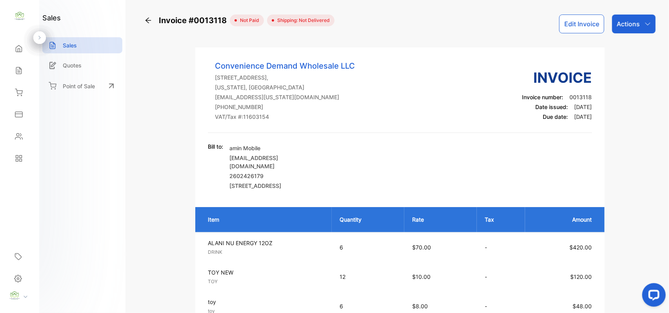
click at [637, 24] on p "Actions" at bounding box center [628, 23] width 23 height 9
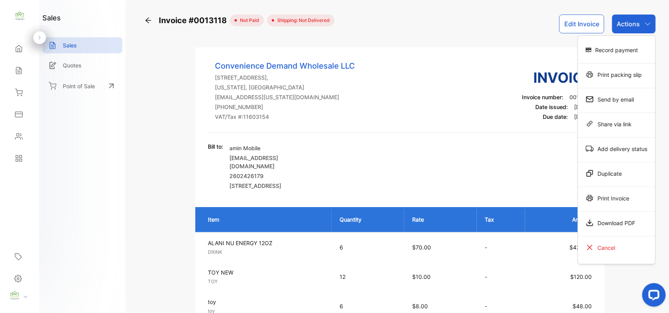
click at [604, 190] on div "Print Invoice" at bounding box center [616, 198] width 77 height 16
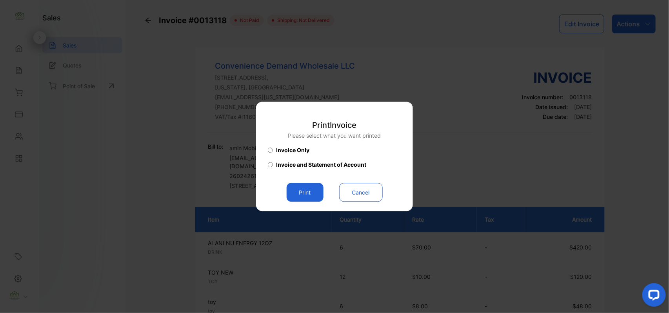
click at [289, 189] on button "Print" at bounding box center [305, 192] width 37 height 19
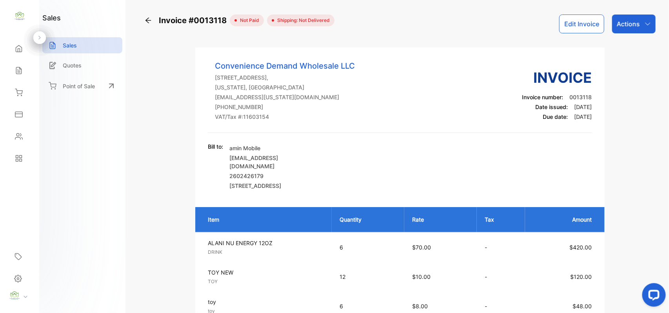
drag, startPoint x: 637, startPoint y: 21, endPoint x: 630, endPoint y: 33, distance: 13.9
click at [637, 21] on p "Actions" at bounding box center [628, 23] width 23 height 9
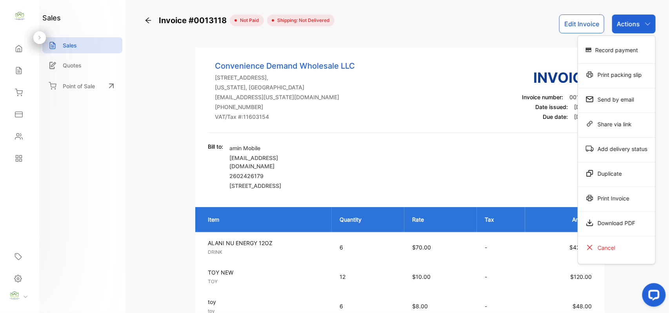
click at [620, 196] on div "Print Invoice" at bounding box center [616, 198] width 77 height 16
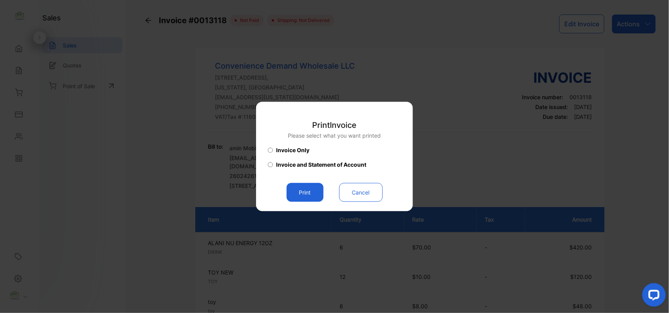
click at [294, 189] on button "Print" at bounding box center [305, 192] width 37 height 19
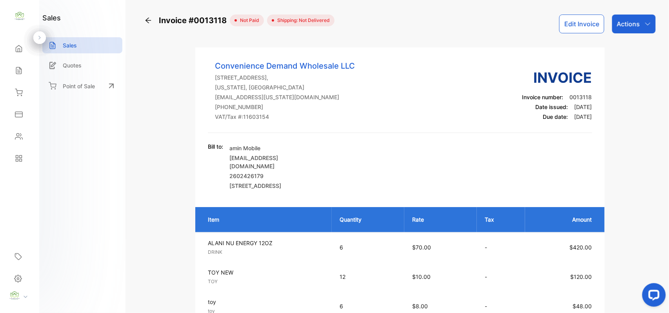
click at [13, 135] on div "Contacts" at bounding box center [18, 136] width 10 height 8
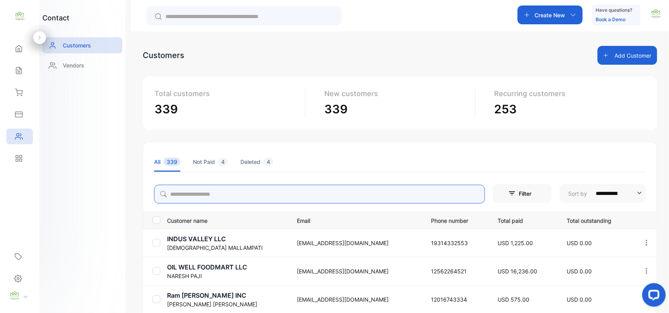
click at [281, 197] on input "search" at bounding box center [319, 194] width 331 height 19
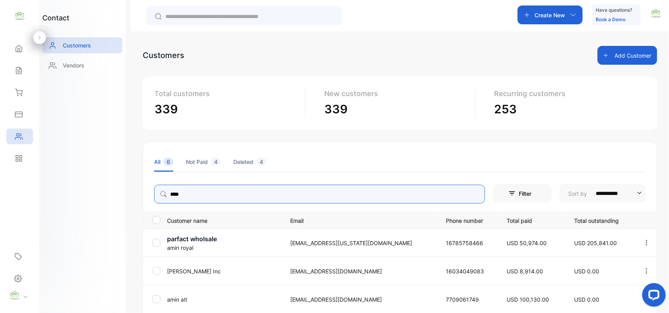
type input "****"
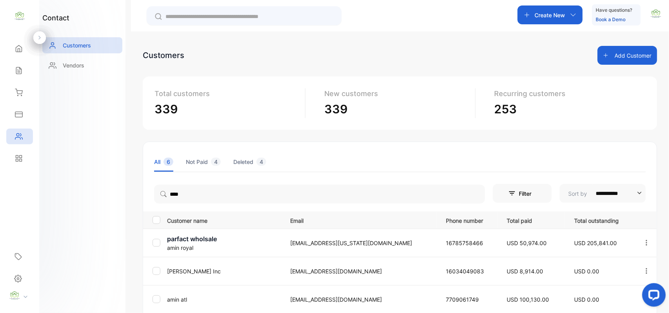
drag, startPoint x: 52, startPoint y: 200, endPoint x: 80, endPoint y: 218, distance: 33.9
click at [69, 211] on div "contact Customers Vendors" at bounding box center [82, 156] width 86 height 313
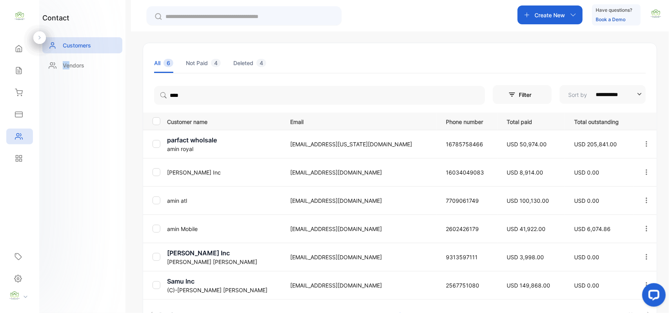
scroll to position [122, 0]
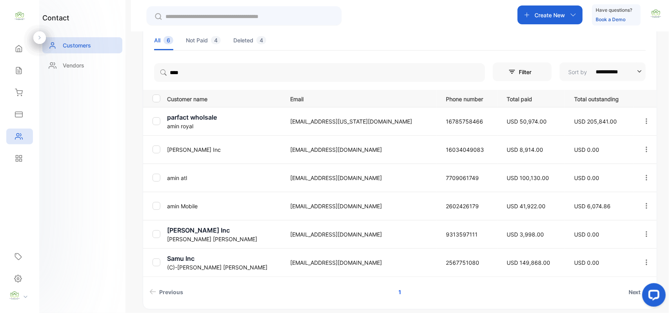
click at [201, 205] on p "amin Mobile" at bounding box center [224, 206] width 114 height 8
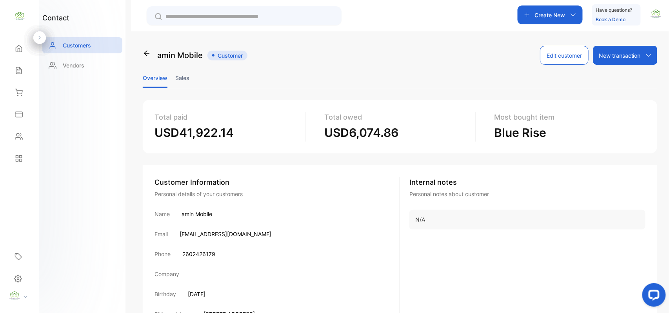
drag, startPoint x: 183, startPoint y: 74, endPoint x: 201, endPoint y: 85, distance: 21.1
click at [185, 78] on li "Sales" at bounding box center [182, 78] width 14 height 20
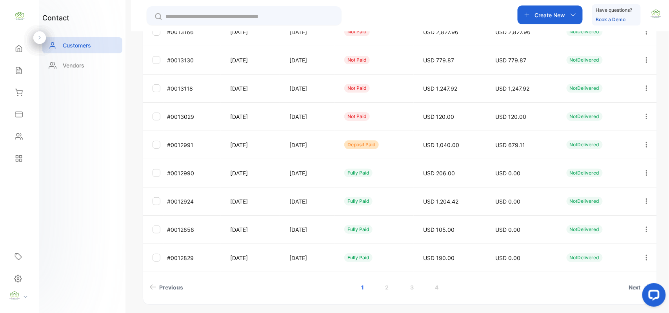
scroll to position [73, 0]
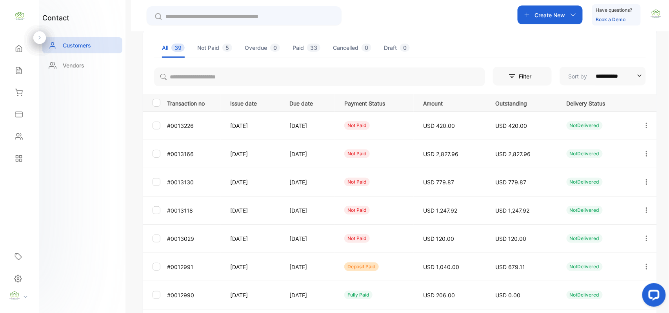
click at [646, 180] on icon "button" at bounding box center [647, 181] width 2 height 5
click at [600, 202] on div "View" at bounding box center [611, 206] width 88 height 16
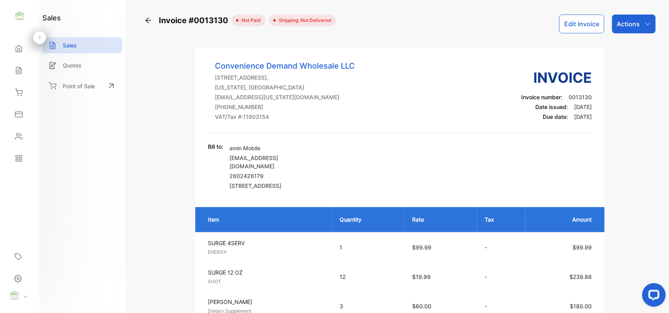
click at [629, 27] on p "Actions" at bounding box center [628, 23] width 23 height 9
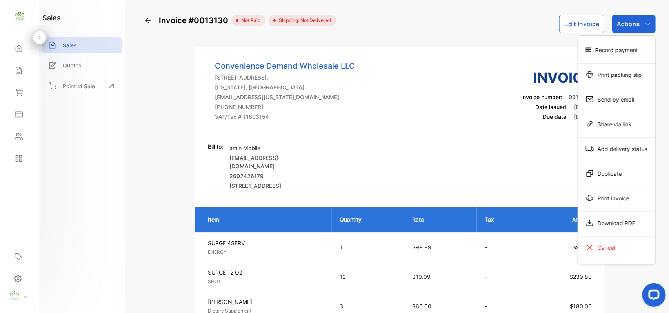
click at [598, 201] on div "Print Invoice" at bounding box center [616, 198] width 77 height 16
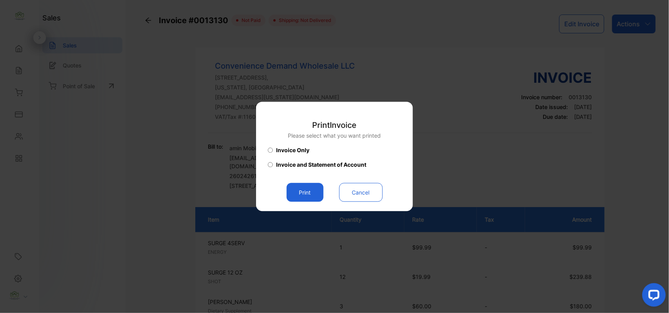
click at [316, 196] on button "Print" at bounding box center [305, 192] width 37 height 19
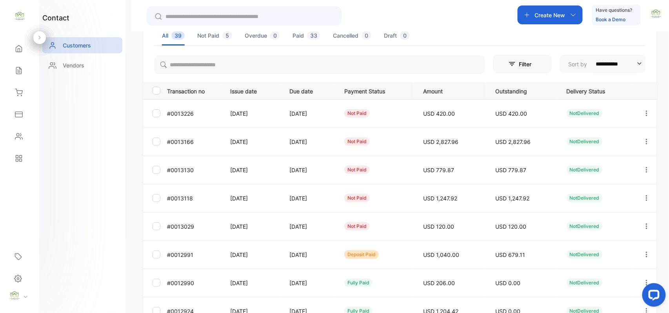
scroll to position [122, 0]
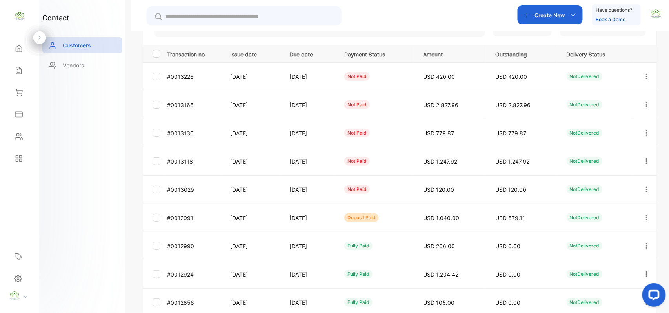
click at [646, 102] on icon "button" at bounding box center [647, 104] width 2 height 5
click at [597, 131] on div "View" at bounding box center [611, 129] width 88 height 16
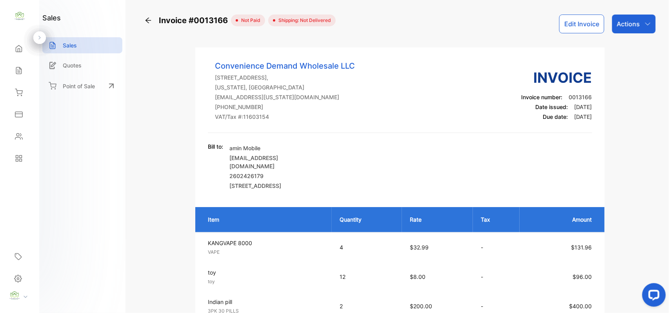
click at [628, 23] on p "Actions" at bounding box center [628, 23] width 23 height 9
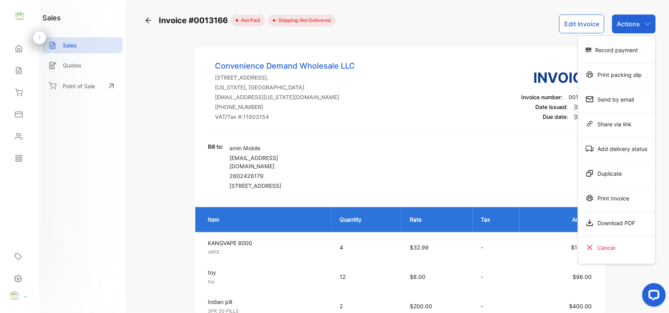
click at [600, 198] on div "Print Invoice" at bounding box center [616, 198] width 77 height 16
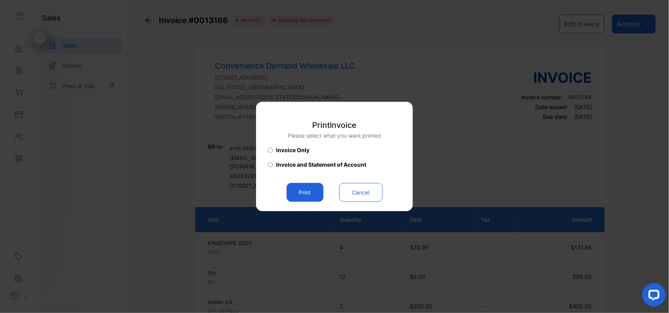
click at [309, 190] on button "Print" at bounding box center [305, 192] width 37 height 19
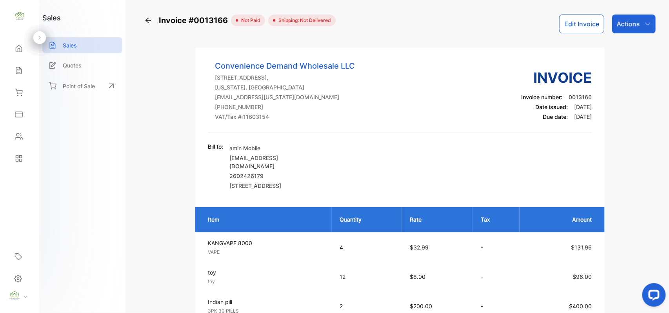
click at [18, 69] on icon at bounding box center [19, 71] width 8 height 8
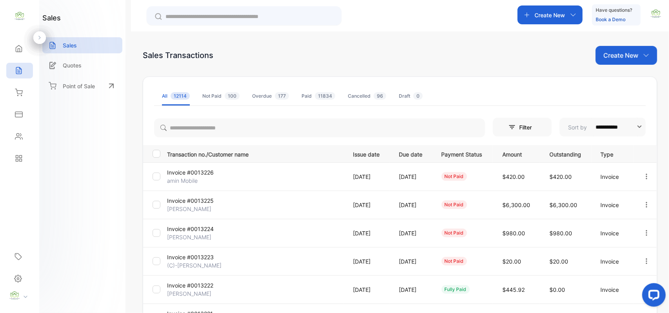
click at [181, 176] on p "Invoice #0013226" at bounding box center [196, 172] width 59 height 8
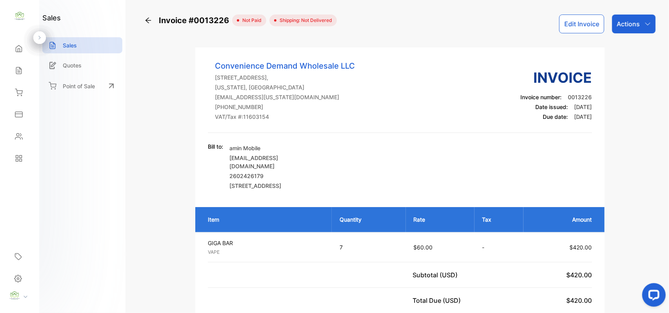
click at [587, 22] on button "Edit Invoice" at bounding box center [581, 24] width 45 height 19
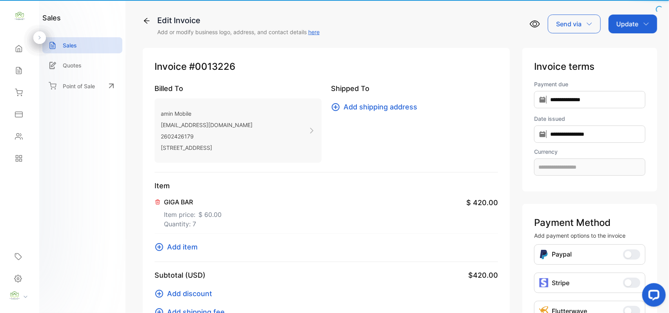
type input "**********"
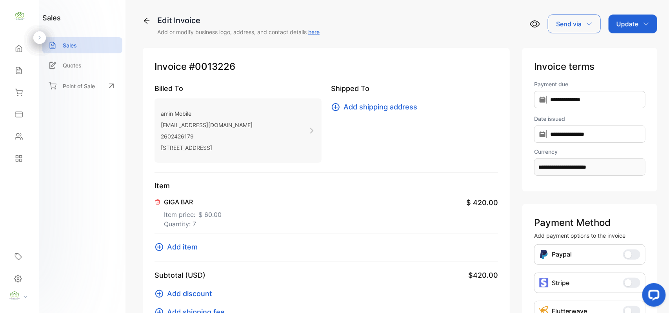
click at [185, 248] on span "Add item" at bounding box center [182, 246] width 31 height 11
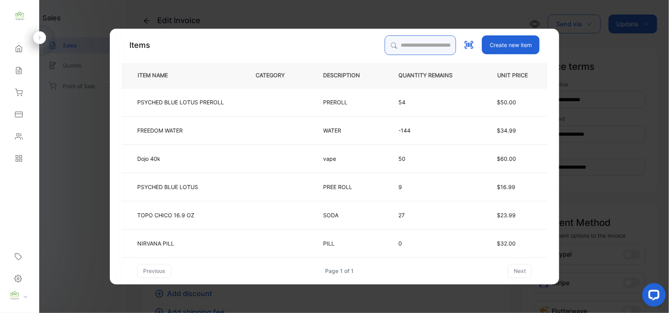
click at [430, 47] on input "search" at bounding box center [420, 45] width 71 height 20
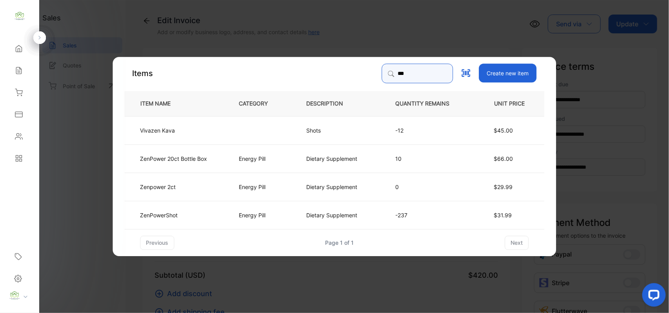
type input "***"
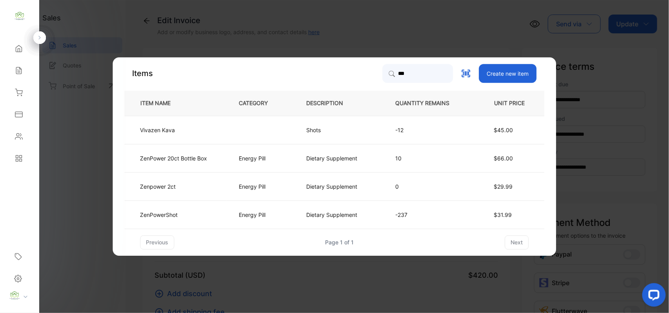
click at [200, 216] on td "ZenPowerShot" at bounding box center [176, 214] width 102 height 28
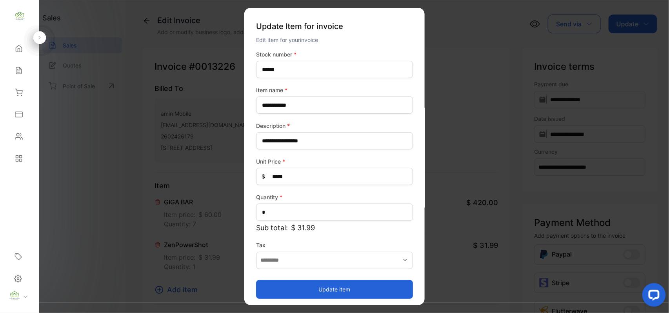
click at [328, 290] on button "Update item" at bounding box center [334, 288] width 157 height 19
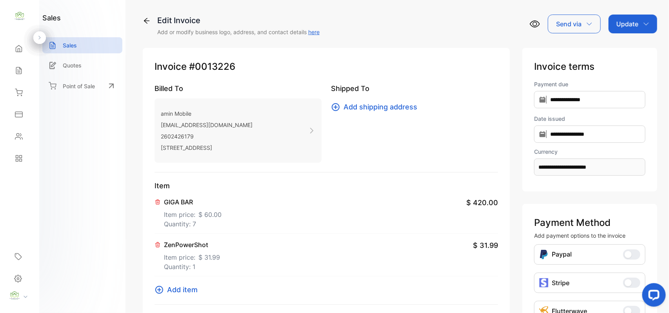
drag, startPoint x: 615, startPoint y: 22, endPoint x: 639, endPoint y: 107, distance: 87.9
click at [616, 24] on p "Update" at bounding box center [627, 23] width 22 height 9
click at [623, 49] on div "Invoice" at bounding box center [633, 50] width 45 height 16
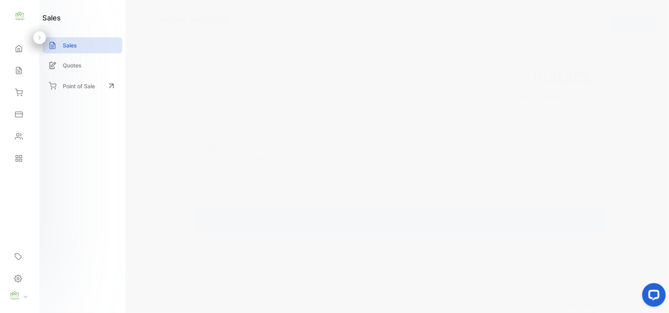
click at [645, 23] on icon "button" at bounding box center [647, 23] width 5 height 3
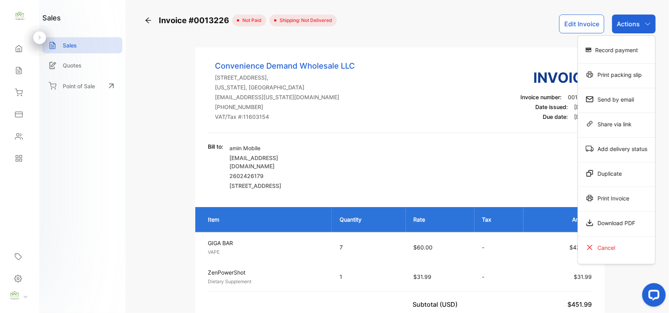
click at [625, 198] on div "Print Invoice" at bounding box center [616, 198] width 77 height 16
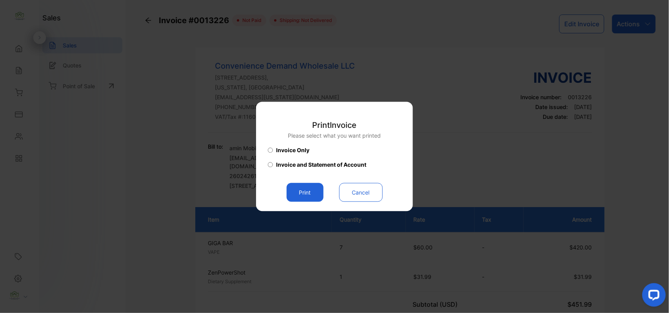
click at [313, 196] on button "Print" at bounding box center [305, 192] width 37 height 19
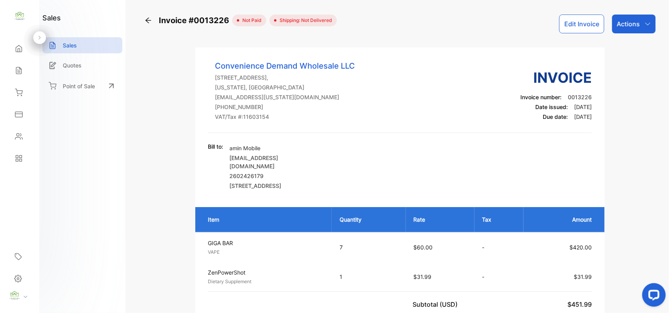
click at [18, 134] on icon at bounding box center [18, 137] width 7 height 6
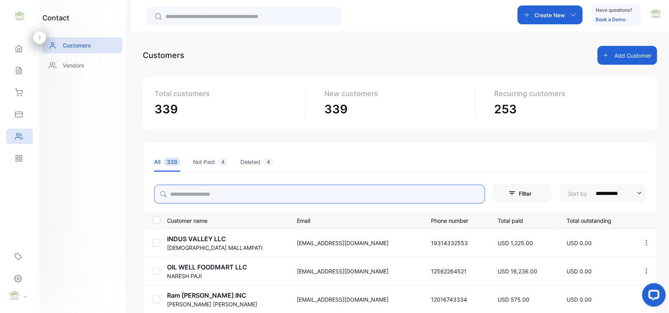
click at [263, 194] on input "search" at bounding box center [319, 194] width 331 height 19
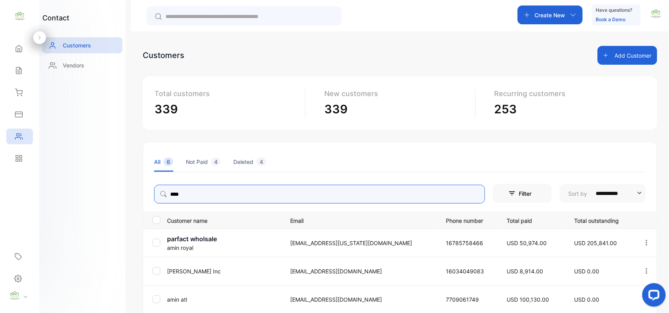
type input "****"
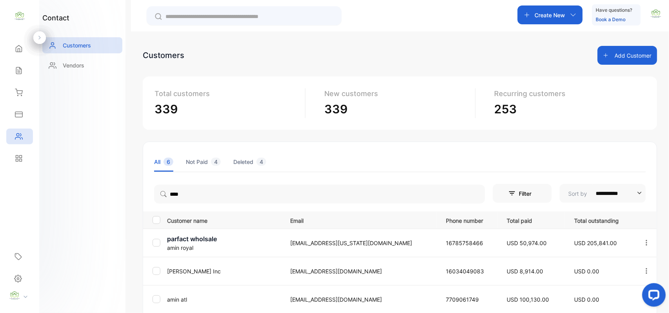
drag, startPoint x: 91, startPoint y: 212, endPoint x: 668, endPoint y: 218, distance: 577.4
click at [124, 214] on div "contact Customers Vendors" at bounding box center [82, 156] width 86 height 313
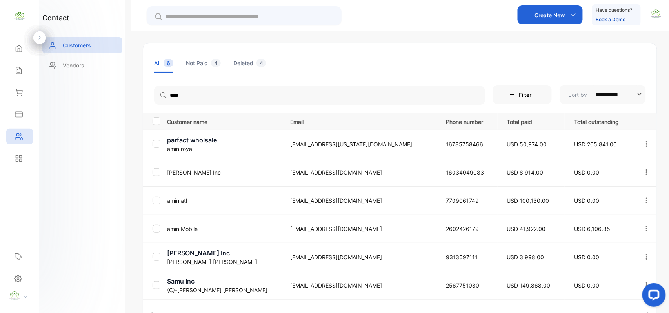
scroll to position [122, 0]
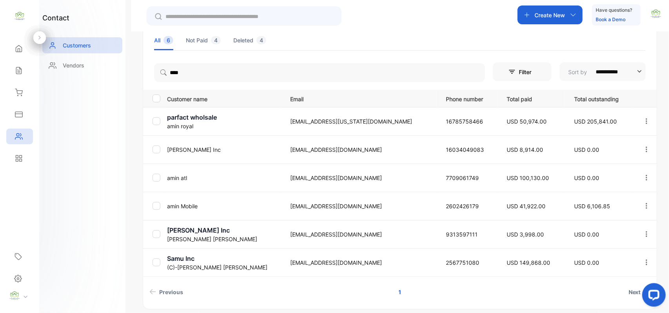
click at [179, 206] on p "amin Mobile" at bounding box center [224, 206] width 114 height 8
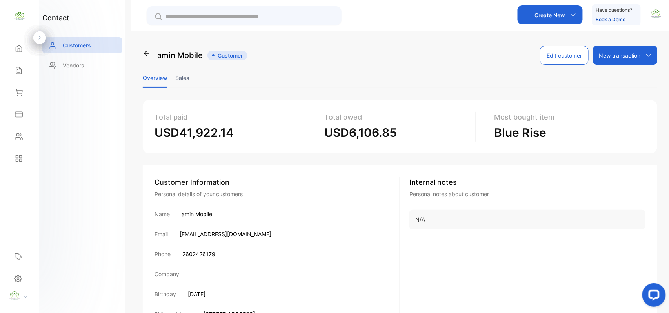
click at [179, 74] on li "Sales" at bounding box center [182, 78] width 14 height 20
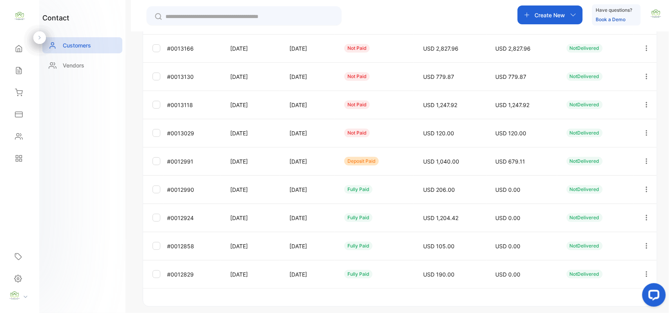
scroll to position [194, 0]
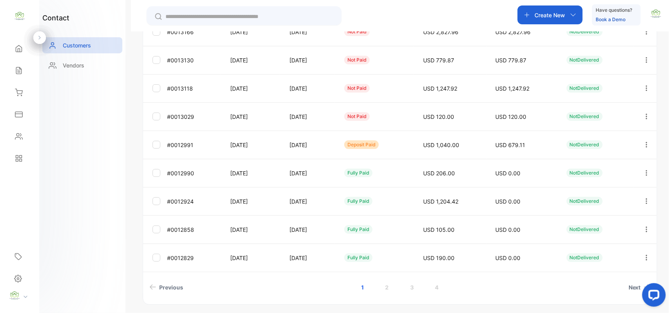
click at [14, 144] on div "Contacts" at bounding box center [19, 137] width 27 height 16
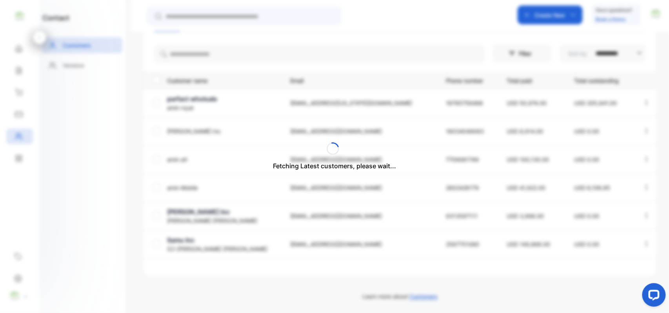
scroll to position [154, 0]
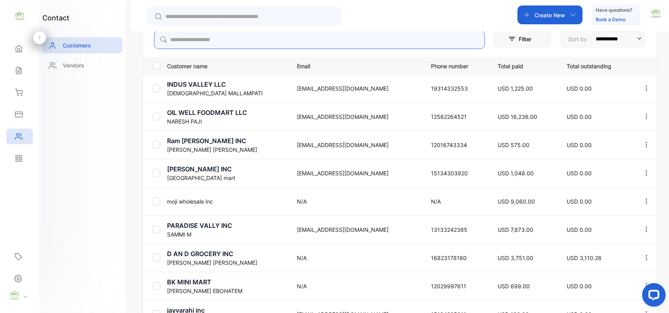
drag, startPoint x: 322, startPoint y: 48, endPoint x: 322, endPoint y: 41, distance: 7.1
click at [322, 47] on input "search" at bounding box center [319, 39] width 331 height 19
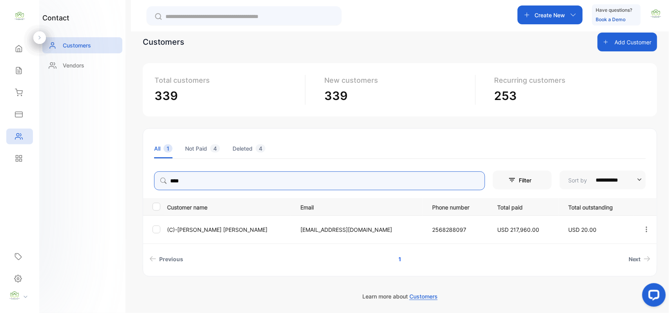
type input "****"
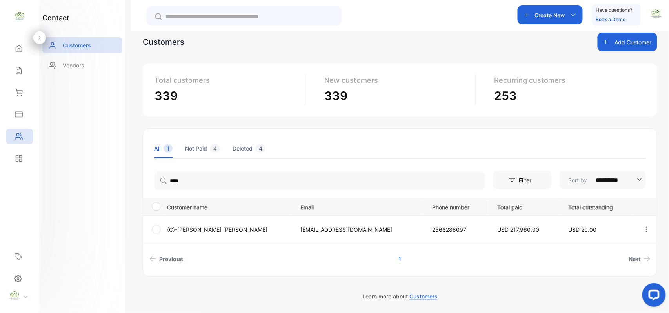
click at [79, 129] on div "contact Customers Vendors" at bounding box center [82, 156] width 86 height 313
click at [182, 226] on p "(C)-Sameer Patel" at bounding box center [228, 229] width 123 height 8
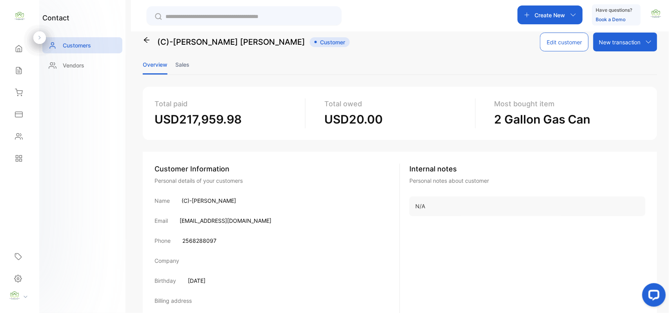
click at [181, 59] on li "Sales" at bounding box center [182, 64] width 14 height 20
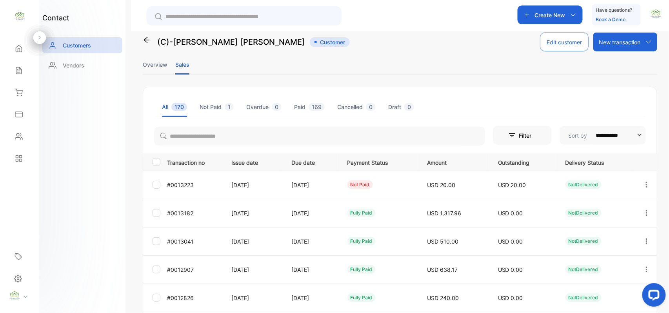
click at [645, 182] on icon "button" at bounding box center [646, 184] width 7 height 7
click at [608, 229] on span "Add payment" at bounding box center [593, 230] width 40 height 9
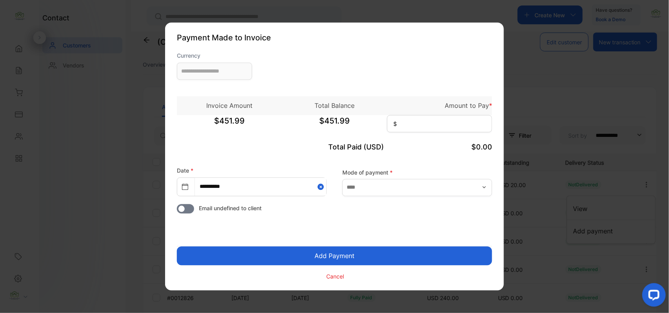
type input "**********"
click at [433, 126] on input at bounding box center [439, 123] width 105 height 17
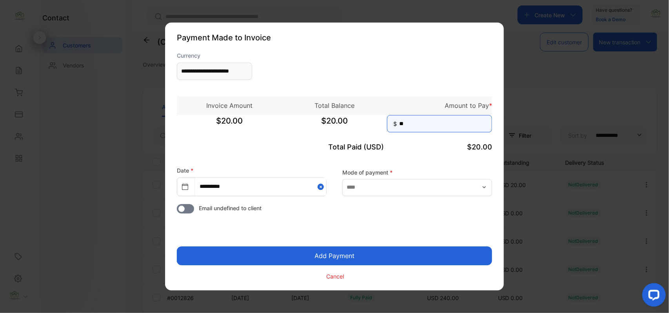
type input "**"
click at [177, 247] on button "Add Payment" at bounding box center [334, 256] width 315 height 19
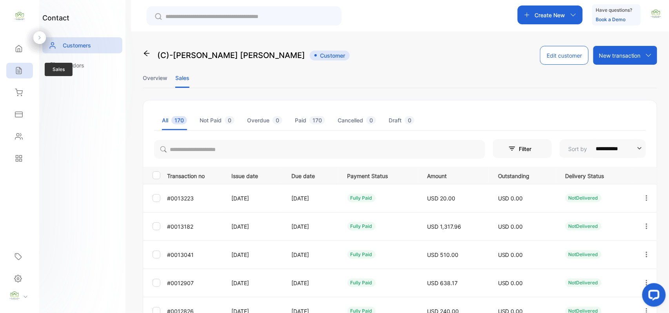
click at [19, 63] on div "Sales" at bounding box center [19, 71] width 27 height 16
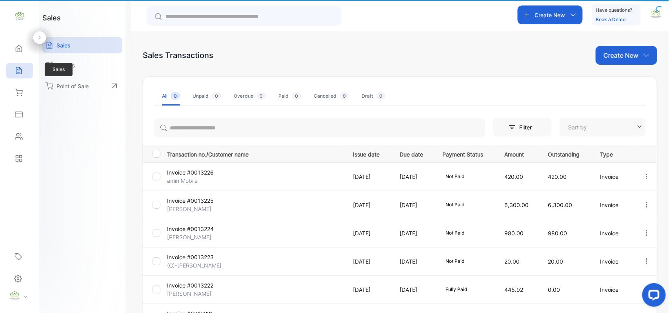
type input "**********"
